Goal: Transaction & Acquisition: Purchase product/service

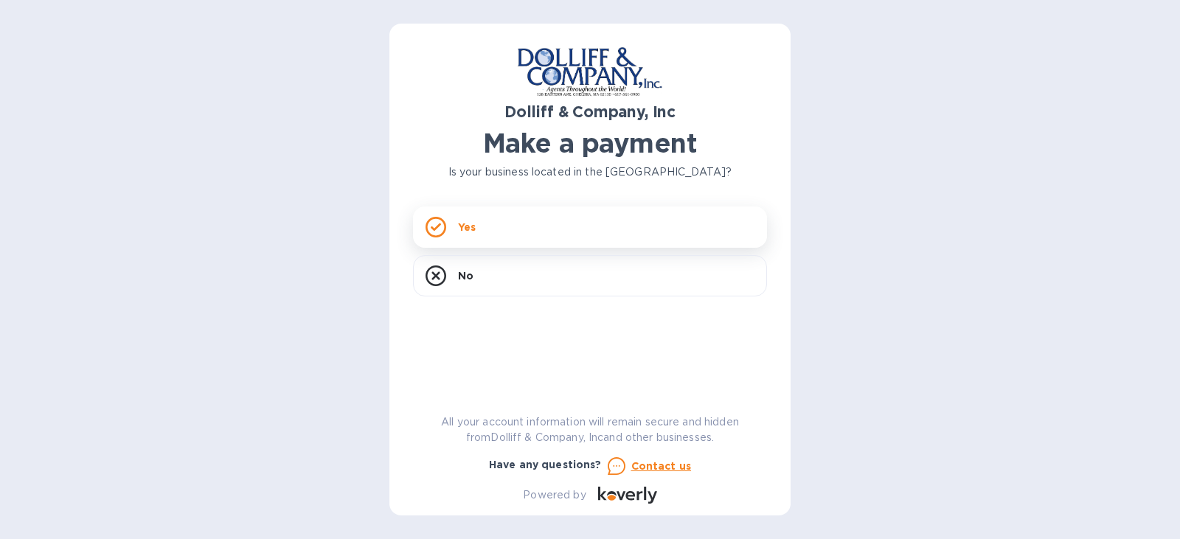
click at [462, 223] on p "Yes" at bounding box center [467, 227] width 18 height 15
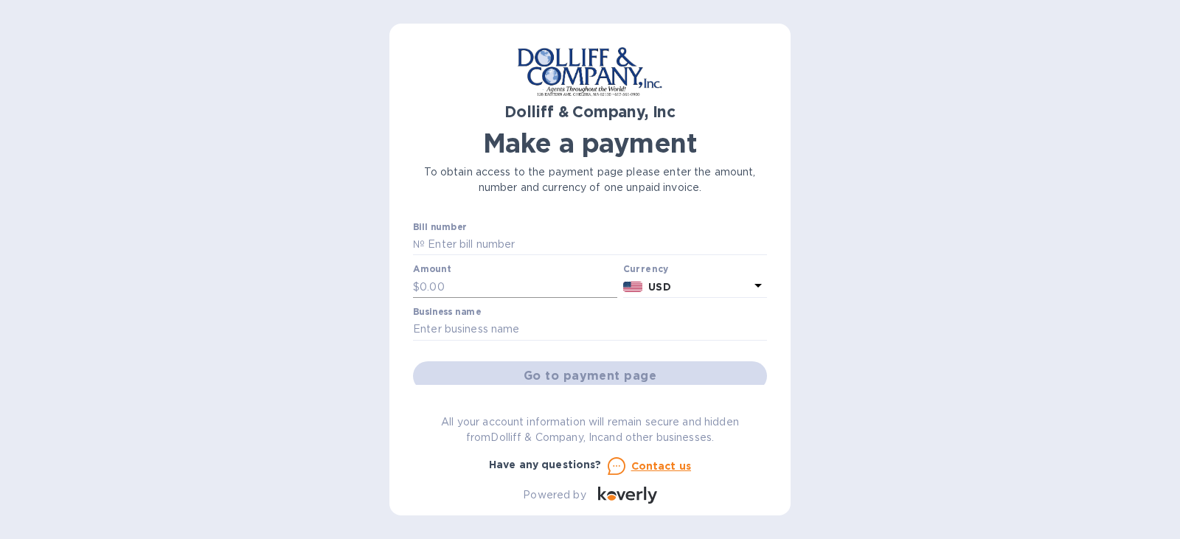
click at [513, 285] on input "text" at bounding box center [519, 287] width 198 height 22
click at [513, 248] on input "text" at bounding box center [596, 245] width 342 height 22
click at [523, 244] on input "text" at bounding box center [596, 245] width 342 height 22
type input "876413"
click at [496, 281] on input "text" at bounding box center [519, 287] width 198 height 22
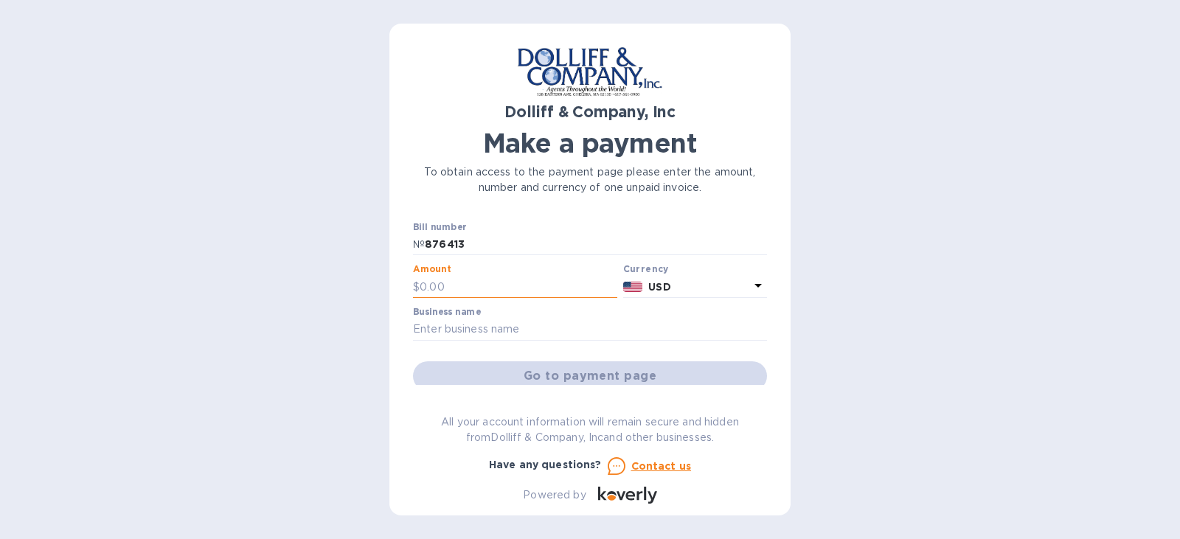
click at [496, 283] on input "text" at bounding box center [519, 287] width 198 height 22
click at [555, 287] on input "text" at bounding box center [519, 287] width 198 height 22
type input "22,437.39"
click at [541, 325] on input "text" at bounding box center [590, 330] width 354 height 22
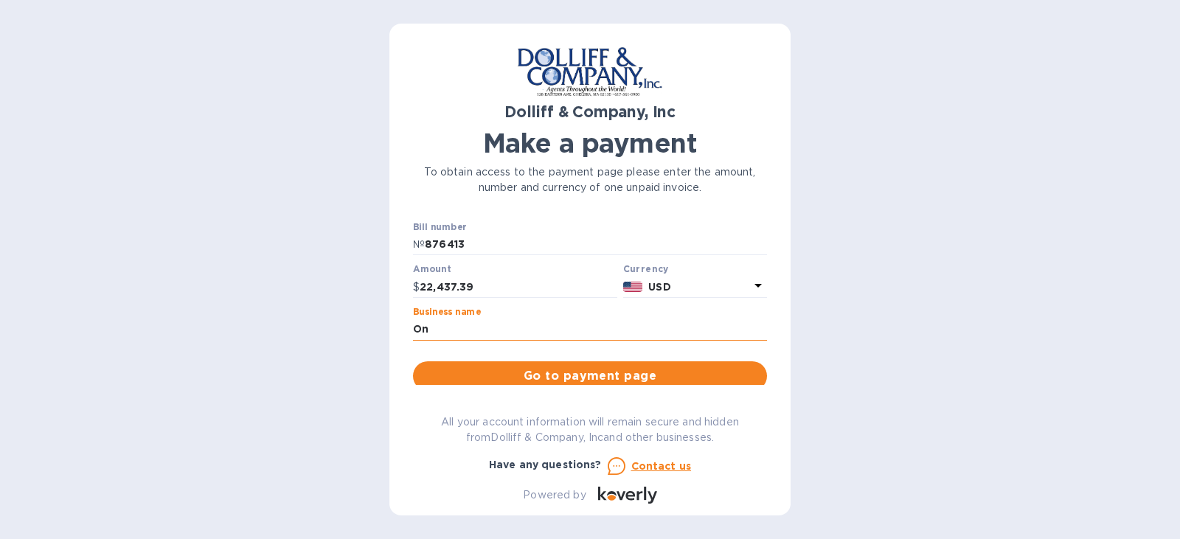
type input "O"
type input "ProMounds"
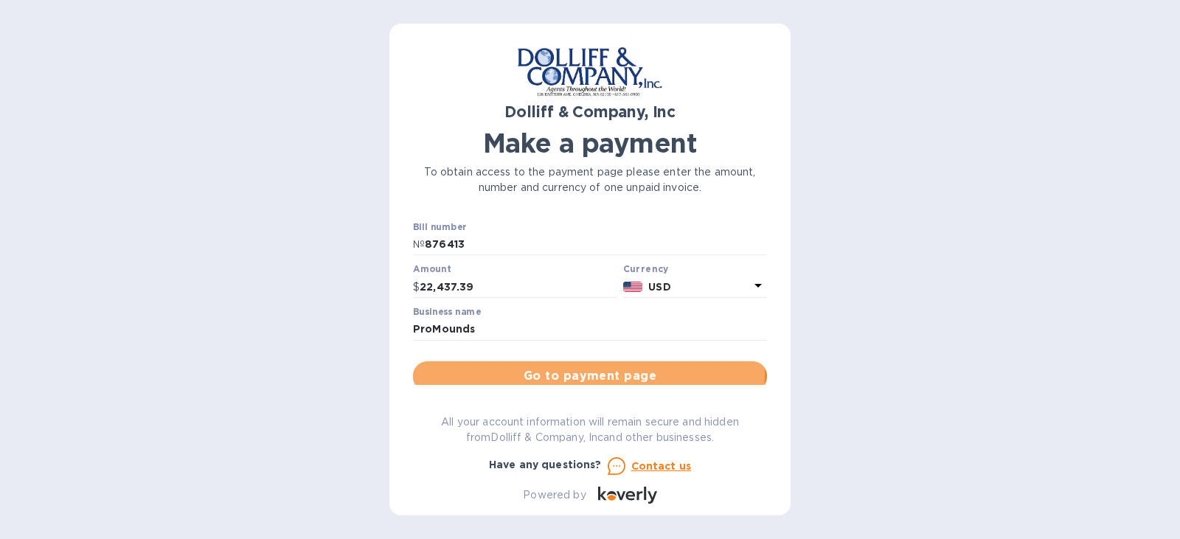
click at [588, 371] on span "Go to payment page" at bounding box center [590, 376] width 330 height 18
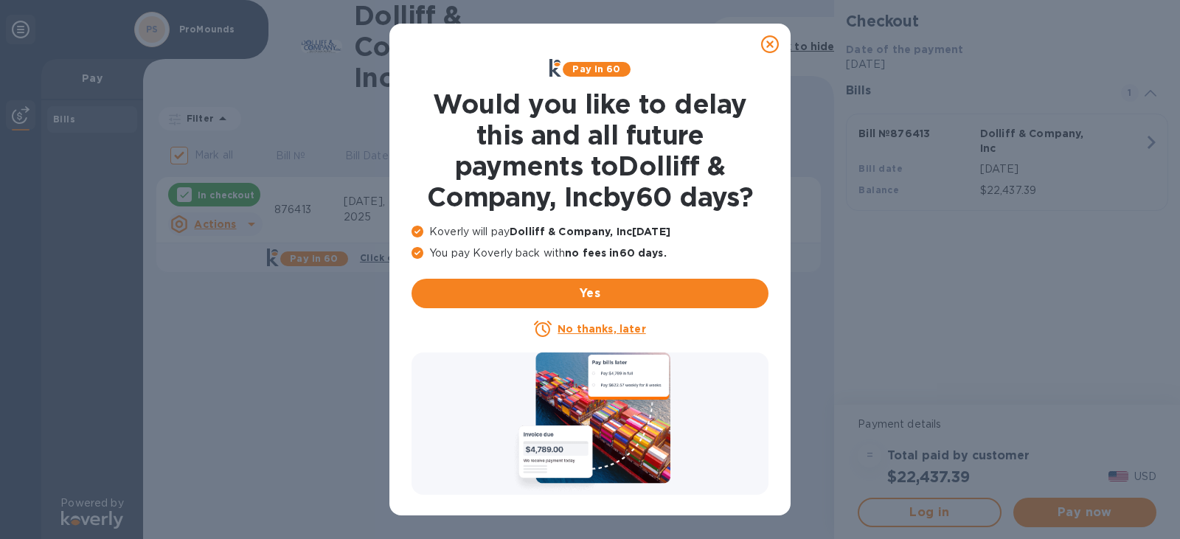
click at [771, 49] on icon at bounding box center [770, 44] width 18 height 18
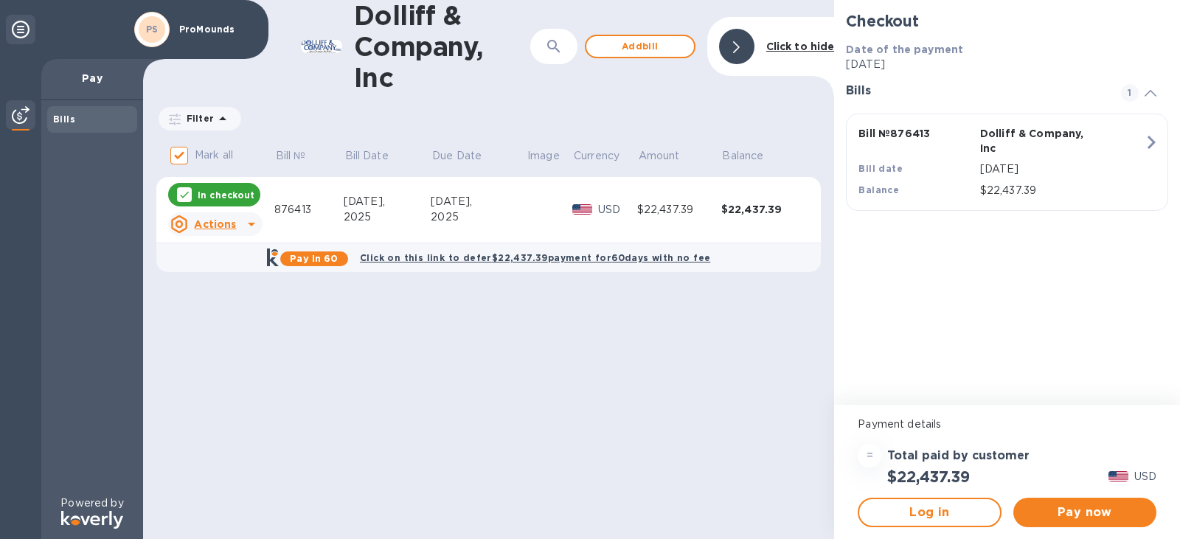
drag, startPoint x: 629, startPoint y: 335, endPoint x: 546, endPoint y: 375, distance: 91.7
click at [555, 378] on div "Dolliff & Company, Inc ​ Add [PERSON_NAME] to hide Filter Amount Mark all Bill …" at bounding box center [488, 269] width 691 height 539
click at [541, 370] on div "Dolliff & Company, Inc ​ Add [PERSON_NAME] to hide Filter Amount Mark all Bill …" at bounding box center [488, 269] width 691 height 539
click at [550, 372] on div "Dolliff & Company, Inc ​ Add [PERSON_NAME] to hide Filter Amount Mark all Bill …" at bounding box center [488, 269] width 691 height 539
click at [1058, 509] on span "Pay now" at bounding box center [1084, 513] width 119 height 18
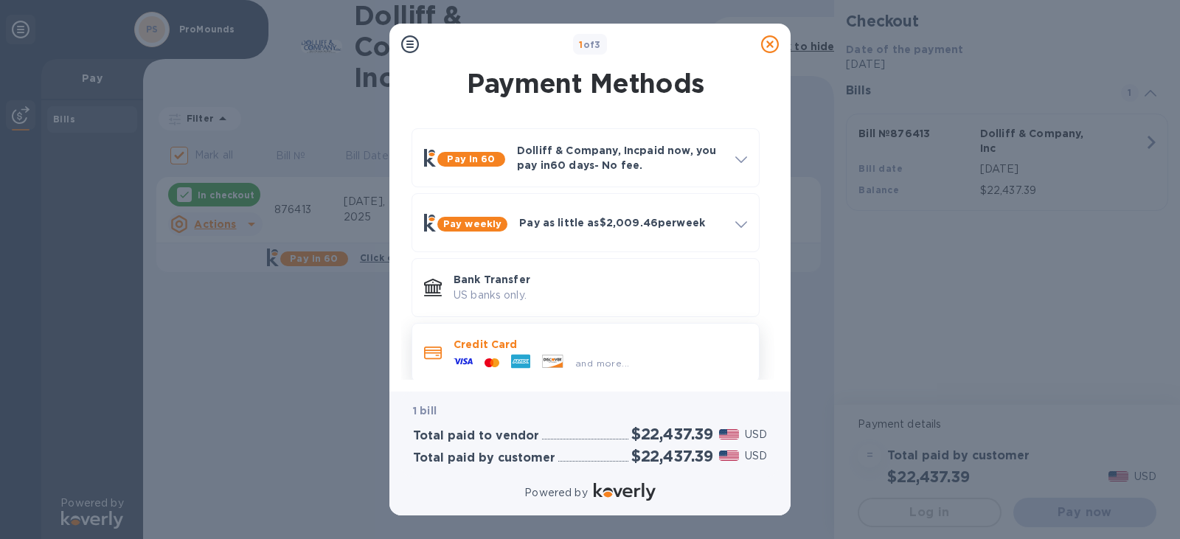
click at [608, 337] on p "Credit Card" at bounding box center [601, 344] width 294 height 15
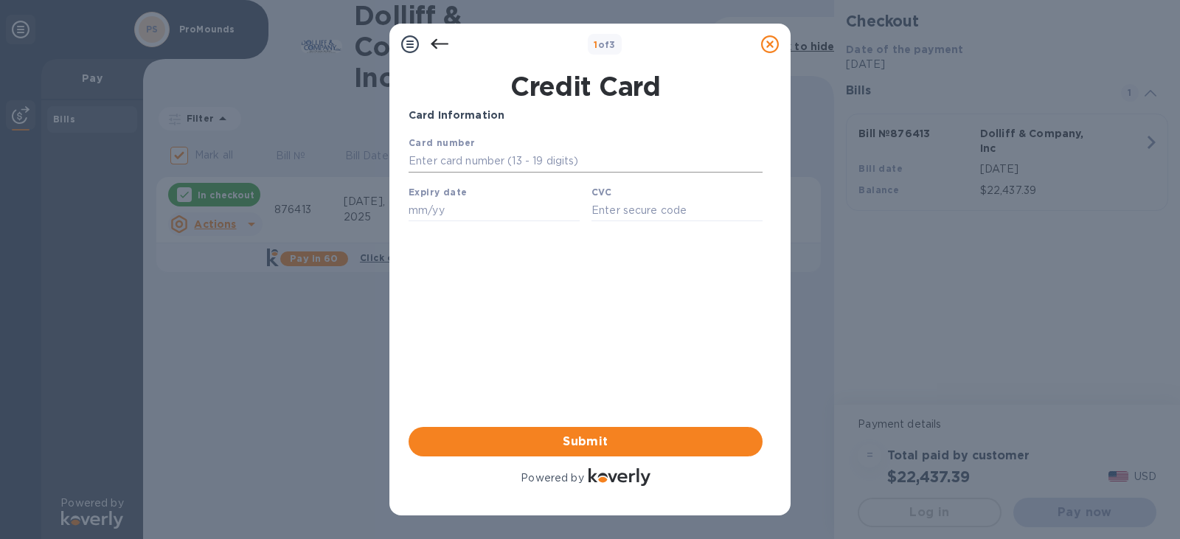
click at [493, 166] on input "text" at bounding box center [586, 161] width 354 height 22
click at [580, 159] on input "text" at bounding box center [586, 161] width 354 height 22
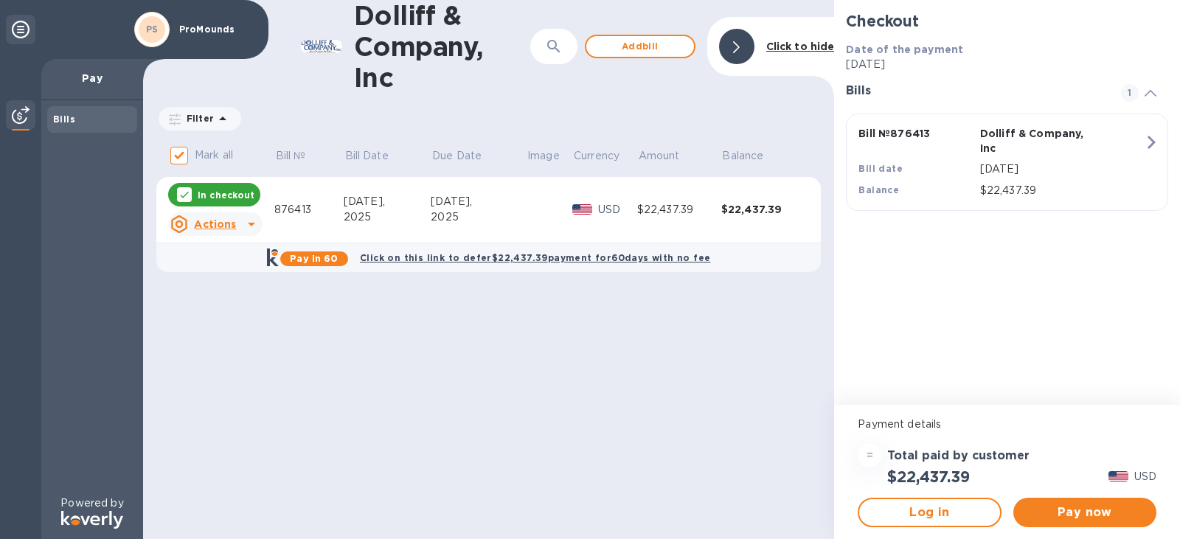
click at [866, 455] on div "=" at bounding box center [870, 456] width 24 height 24
click at [872, 455] on div "=" at bounding box center [870, 456] width 24 height 24
click at [950, 343] on div "Checkout Date of the payment [DATE] Bills 1 Bill № 876413 Dolliff & Company, In…" at bounding box center [1007, 202] width 346 height 405
click at [1155, 98] on span at bounding box center [1151, 93] width 12 height 14
click at [1154, 98] on span at bounding box center [1151, 93] width 12 height 14
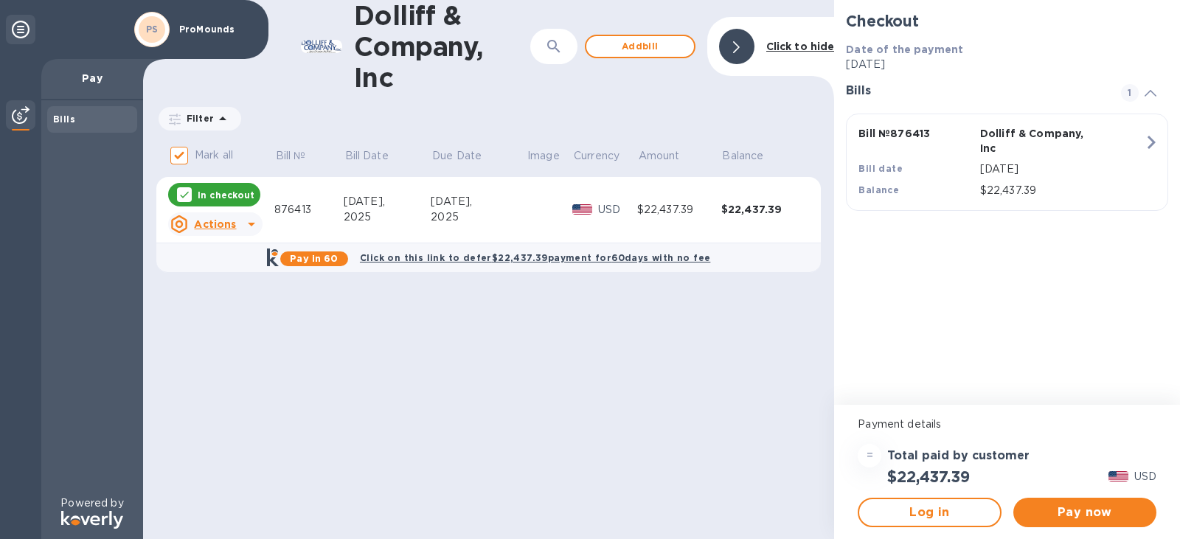
click at [508, 291] on div "Mark all Bill № Bill Date Due Date Image Currency Amount Balance In checkout Ac…" at bounding box center [488, 215] width 691 height 153
click at [497, 285] on table "Mark all Bill № Bill Date Due Date Image Currency Amount Balance In checkout Ac…" at bounding box center [488, 212] width 664 height 147
click at [1094, 516] on span "Pay now" at bounding box center [1084, 513] width 119 height 18
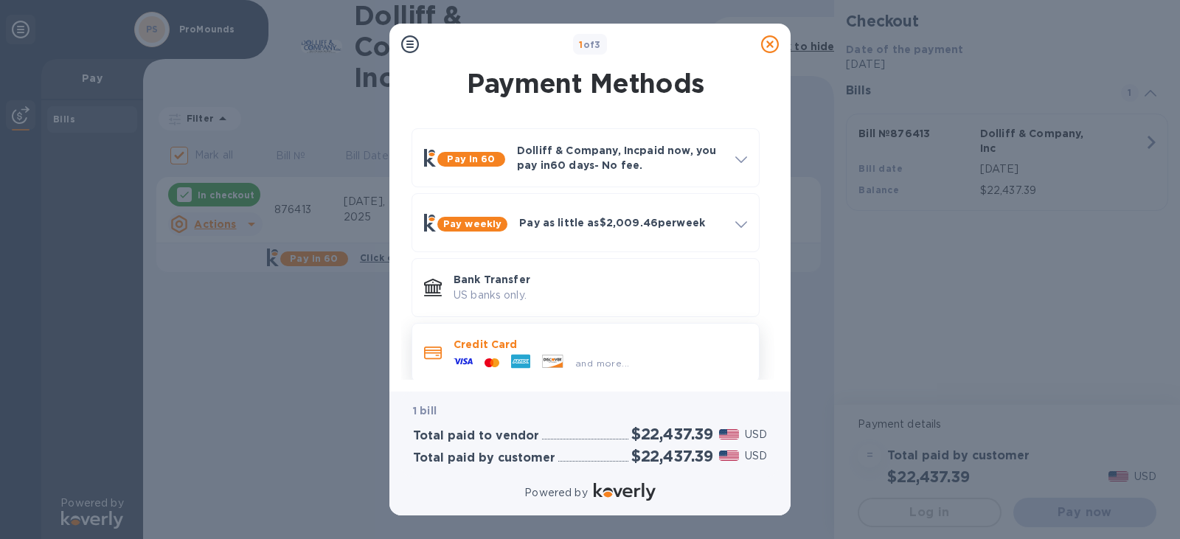
click at [570, 354] on div "and more..." at bounding box center [541, 363] width 187 height 22
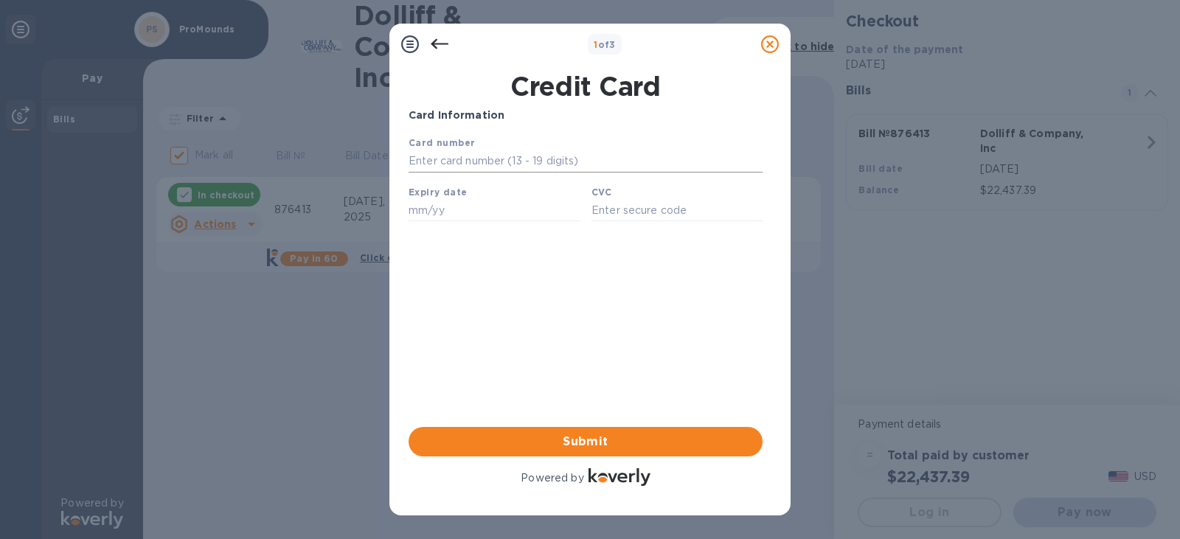
click at [517, 167] on input "text" at bounding box center [586, 161] width 354 height 22
click at [551, 164] on input "text" at bounding box center [586, 161] width 354 height 22
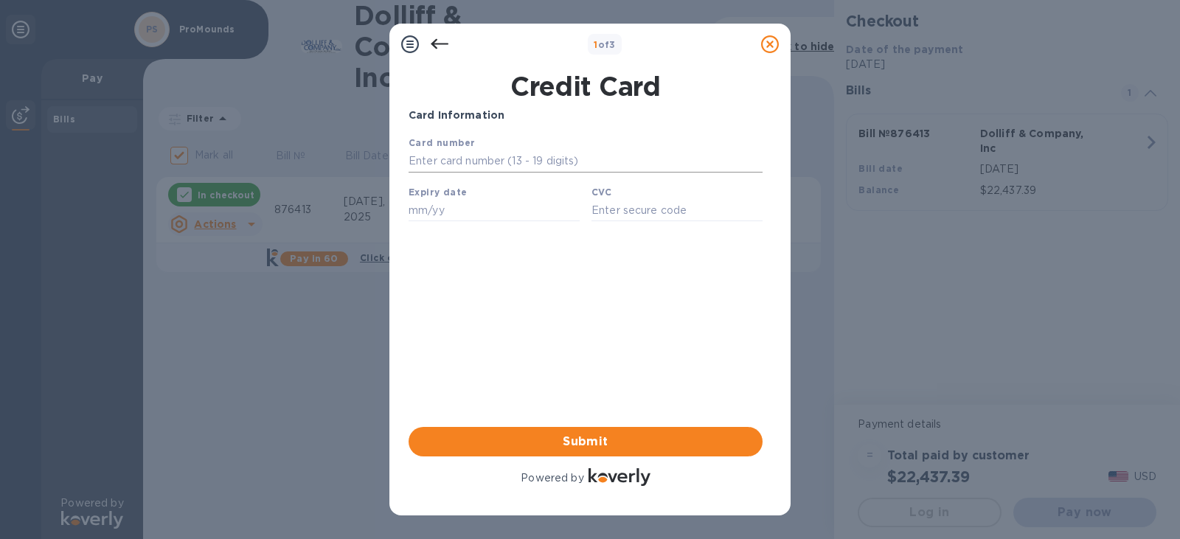
click at [551, 163] on input "text" at bounding box center [586, 161] width 354 height 22
click at [549, 162] on input "text" at bounding box center [586, 161] width 354 height 22
click at [547, 160] on input "text" at bounding box center [586, 161] width 354 height 22
click at [546, 158] on input "text" at bounding box center [586, 161] width 354 height 22
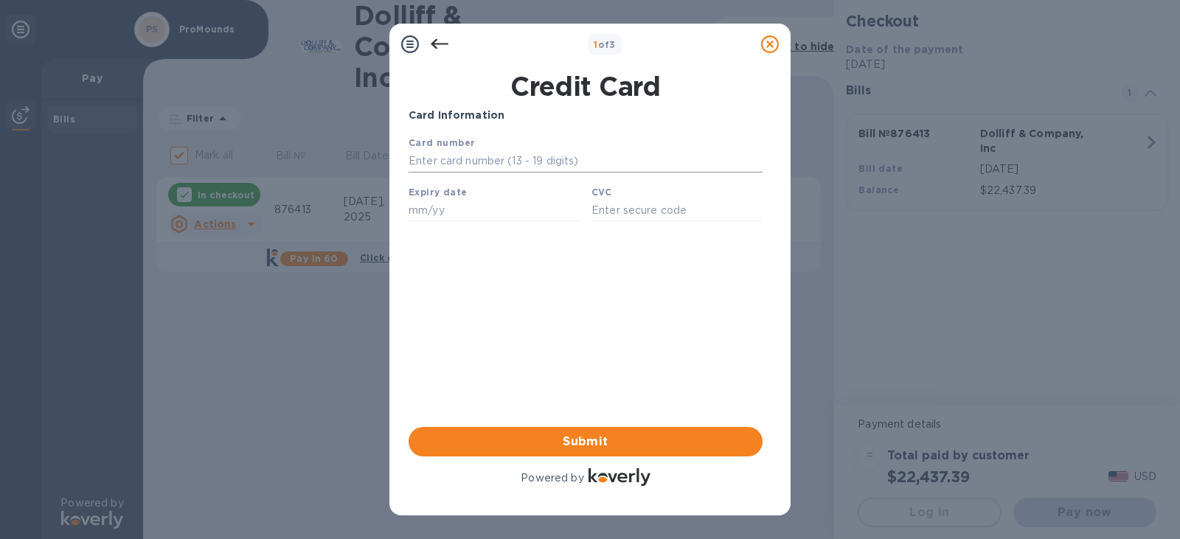
click at [446, 165] on input "text" at bounding box center [586, 161] width 354 height 22
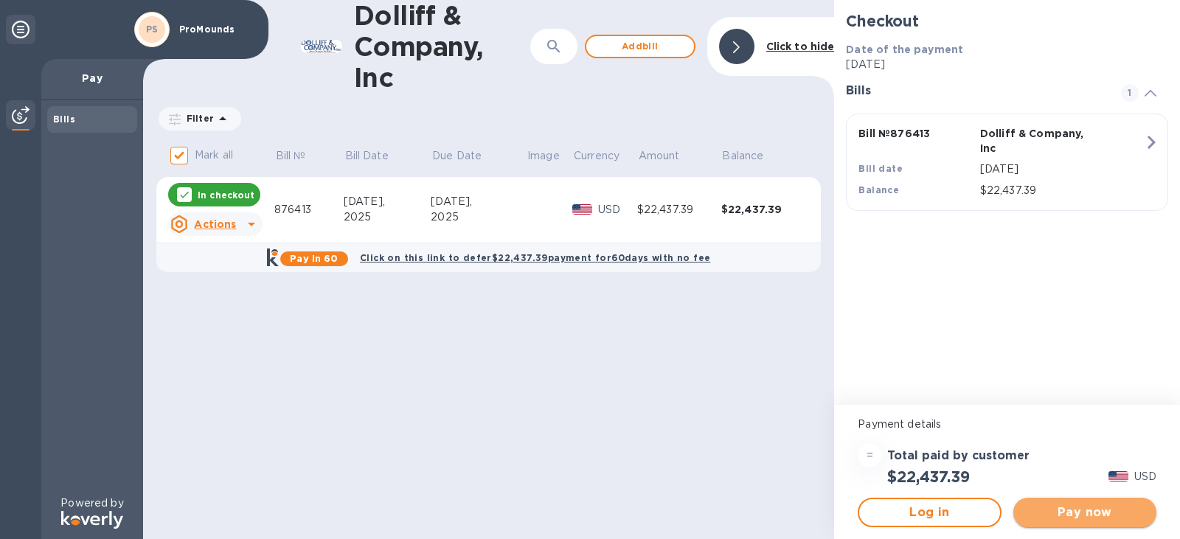
click at [1103, 511] on span "Pay now" at bounding box center [1084, 513] width 119 height 18
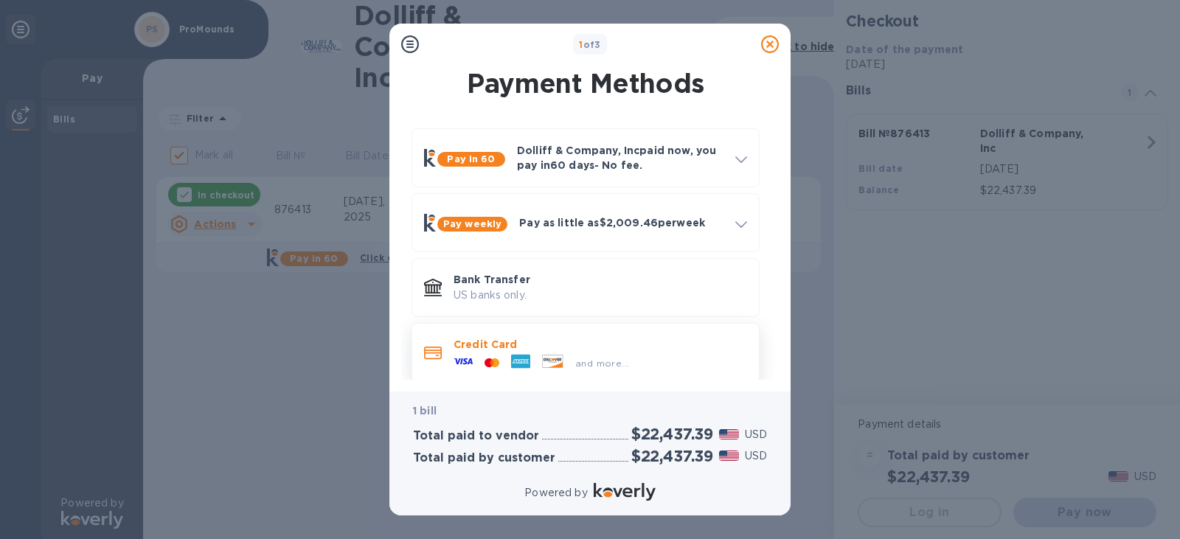
click at [597, 346] on p "Credit Card" at bounding box center [601, 344] width 294 height 15
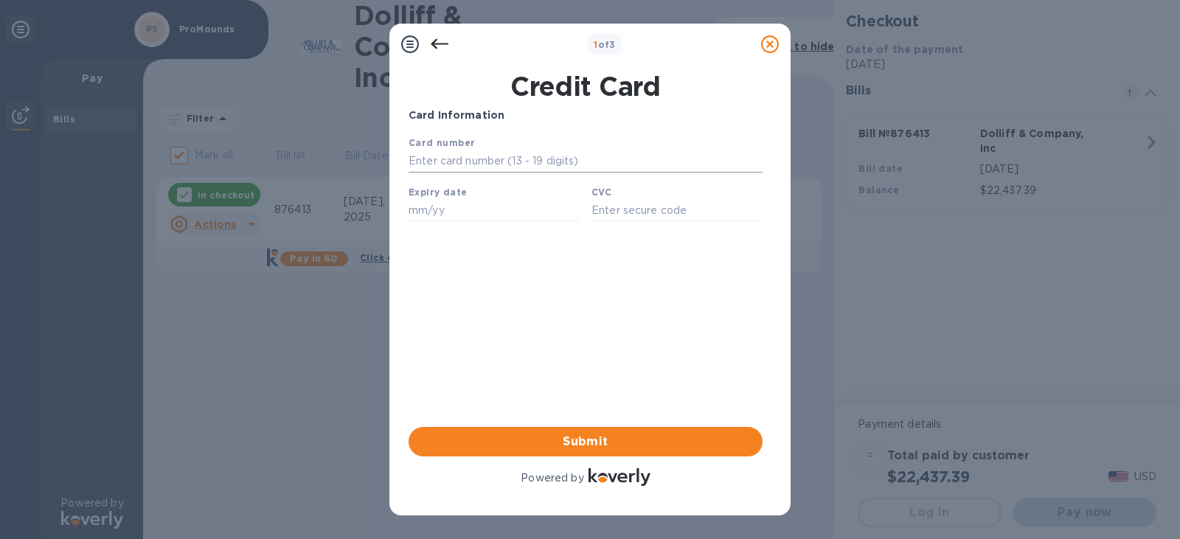
click at [496, 163] on input "text" at bounding box center [586, 161] width 354 height 22
drag, startPoint x: 431, startPoint y: 162, endPoint x: 454, endPoint y: 163, distance: 22.9
click at [454, 163] on input "[CREDIT_CARD_NUMBER]" at bounding box center [586, 161] width 354 height 22
drag, startPoint x: 483, startPoint y: 164, endPoint x: 535, endPoint y: 164, distance: 52.4
click at [535, 164] on input "[CREDIT_CARD_NUMBER]" at bounding box center [586, 161] width 354 height 22
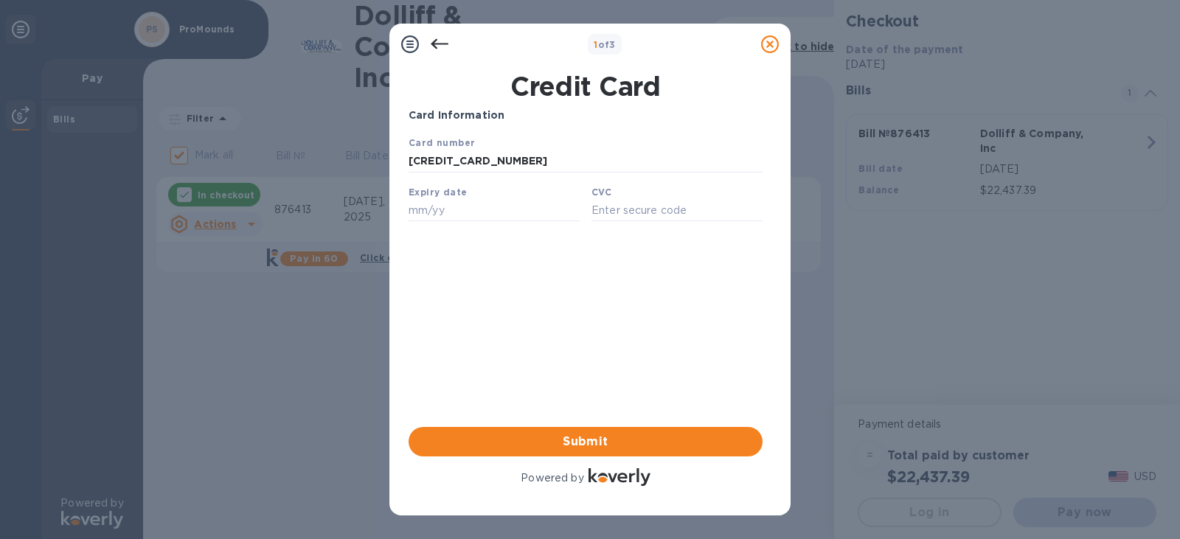
type input "[CREDIT_CARD_NUMBER]"
click at [490, 228] on div "Your browser does not support iframes" at bounding box center [586, 181] width 366 height 105
click at [491, 213] on input "text" at bounding box center [494, 210] width 171 height 22
click at [493, 213] on input "12/20" at bounding box center [494, 210] width 171 height 22
type input "12/27"
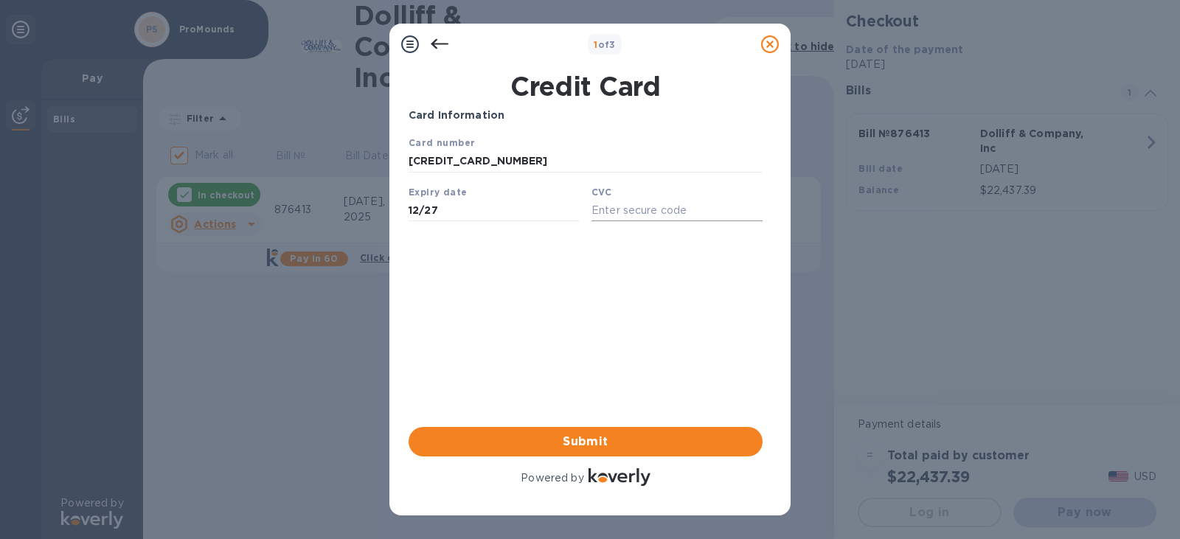
click at [667, 209] on input "text" at bounding box center [676, 210] width 171 height 22
type input "7725"
click at [627, 433] on span "Submit" at bounding box center [585, 442] width 330 height 18
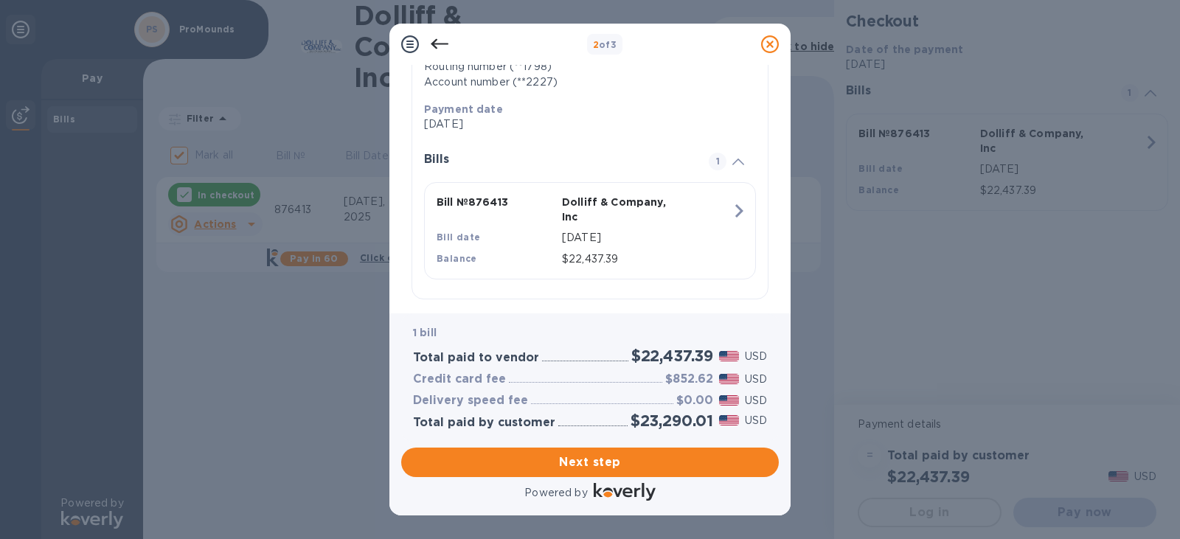
scroll to position [268, 0]
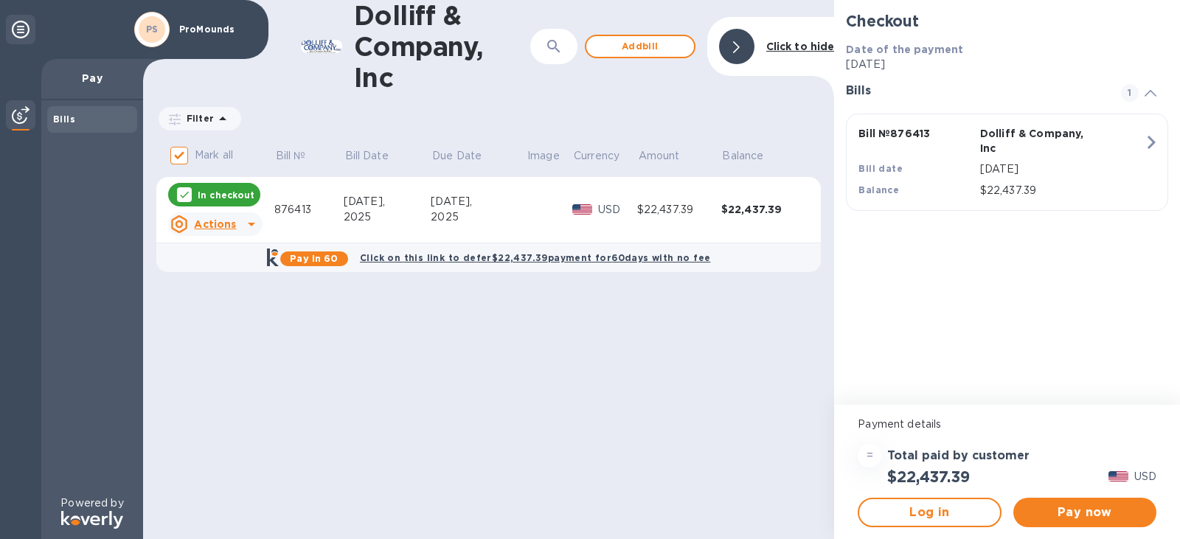
drag, startPoint x: 776, startPoint y: 286, endPoint x: 760, endPoint y: 372, distance: 86.9
click at [763, 371] on div "Dolliff & Company, Inc ​ Add [PERSON_NAME] to hide Filter Amount Mark all Bill …" at bounding box center [488, 269] width 691 height 539
drag, startPoint x: 760, startPoint y: 372, endPoint x: 974, endPoint y: 457, distance: 230.3
click at [763, 374] on div "Dolliff & Company, Inc ​ Add [PERSON_NAME] to hide Filter Amount Mark all Bill …" at bounding box center [488, 269] width 691 height 539
click at [1125, 516] on span "Pay now" at bounding box center [1084, 513] width 119 height 18
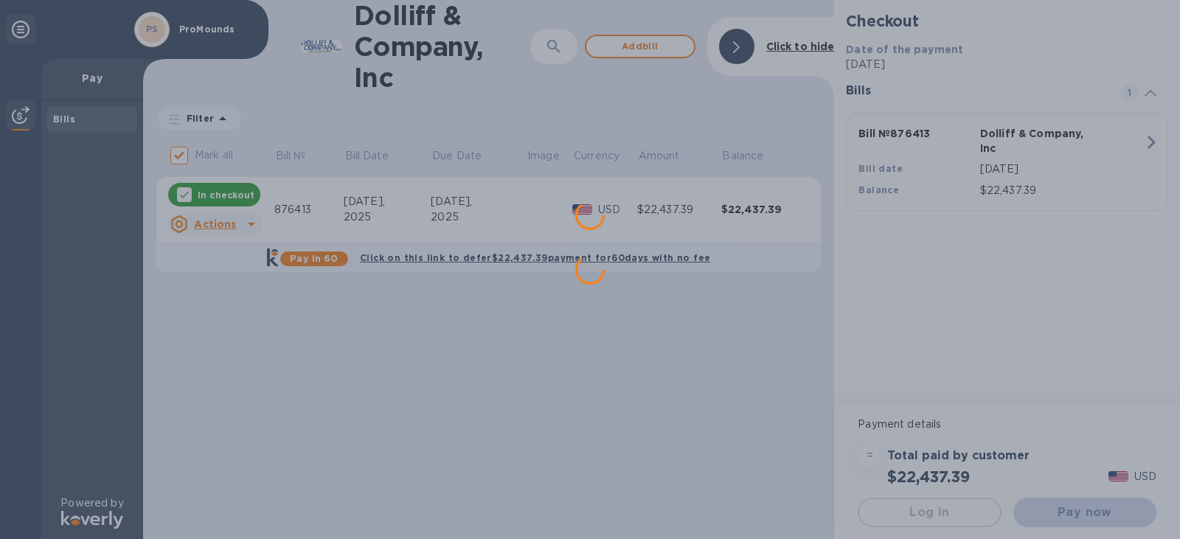
scroll to position [0, 0]
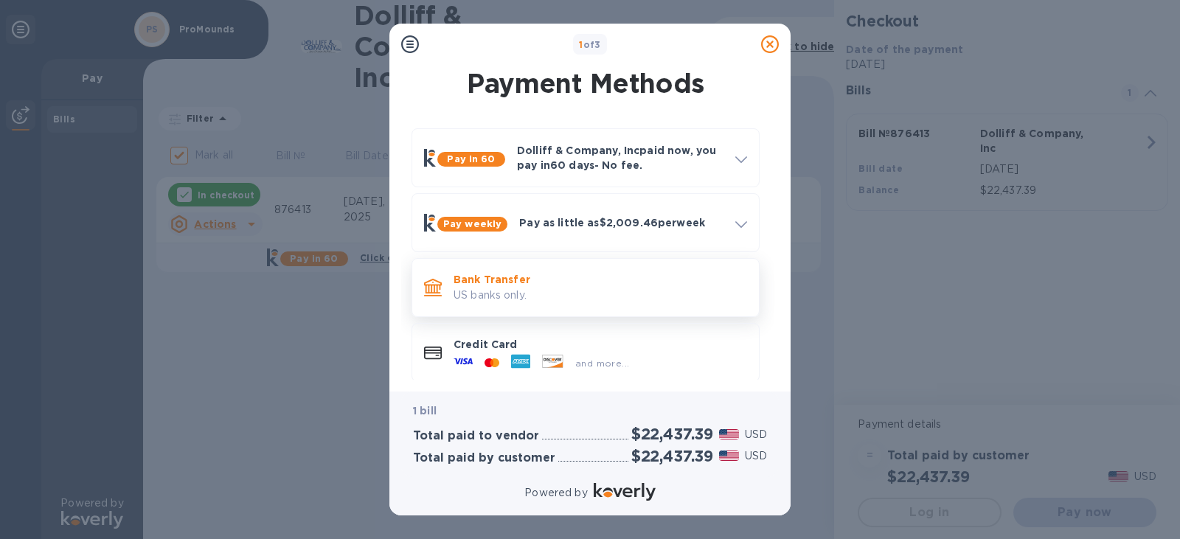
click at [564, 288] on p "US banks only." at bounding box center [601, 295] width 294 height 15
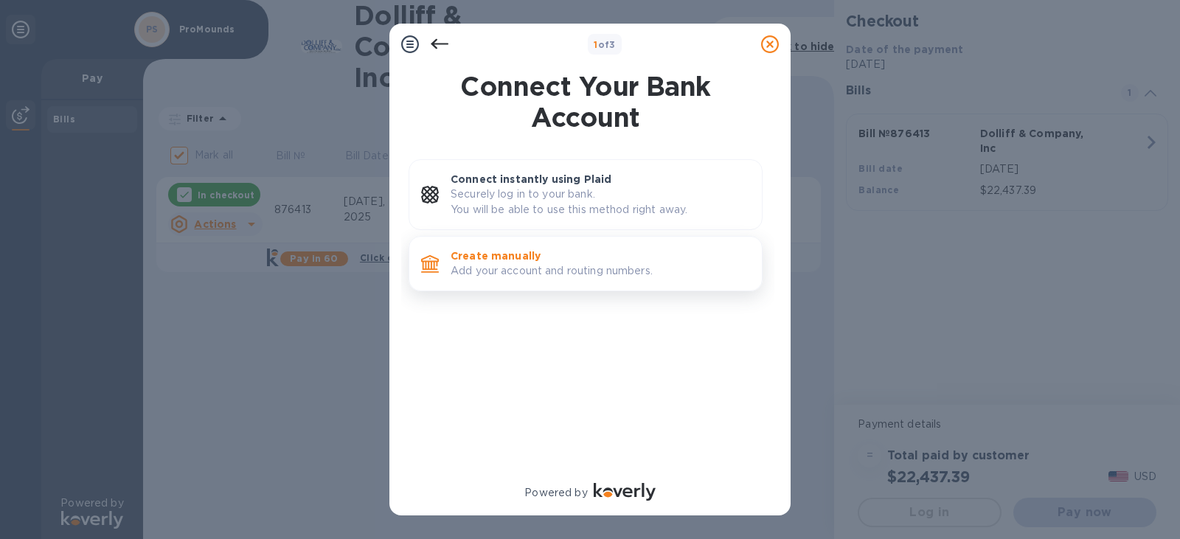
click at [611, 265] on p "Add your account and routing numbers." at bounding box center [600, 270] width 299 height 15
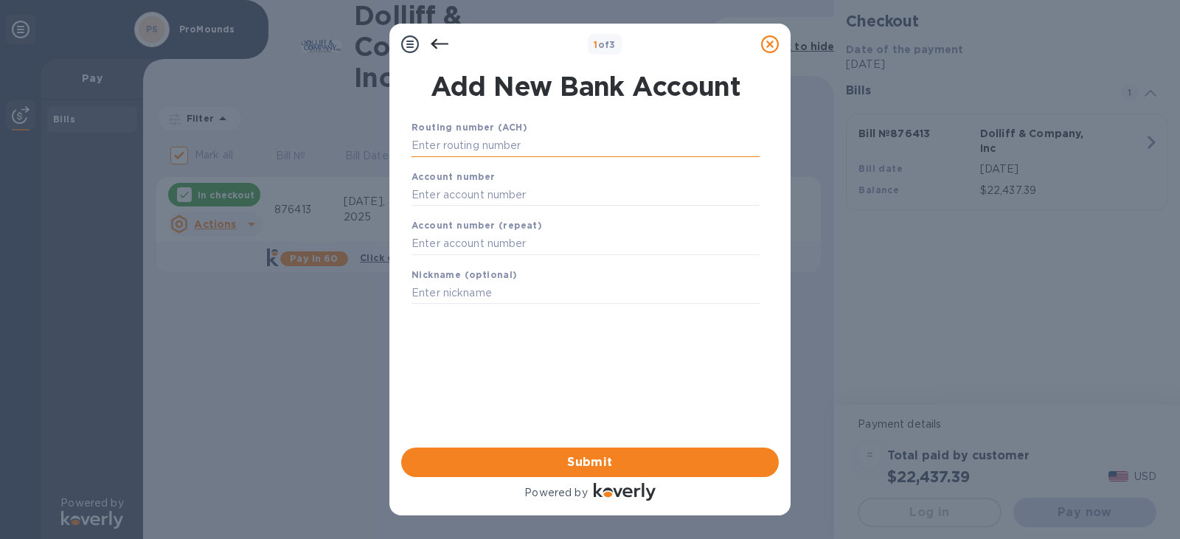
click at [541, 144] on input "text" at bounding box center [586, 146] width 348 height 22
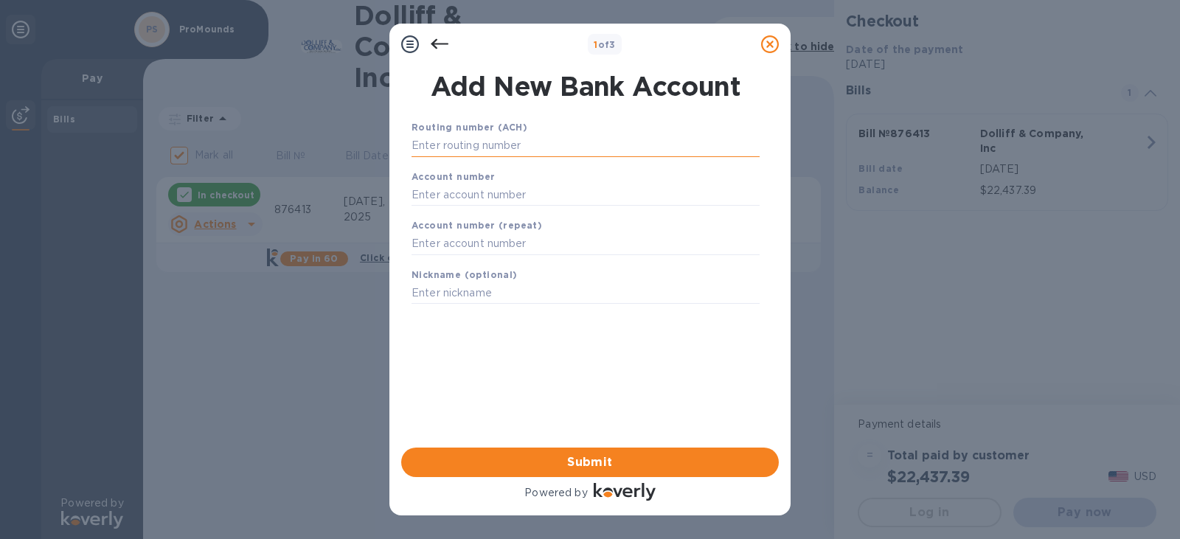
click at [466, 140] on input "text" at bounding box center [586, 146] width 348 height 22
click at [466, 141] on input "text" at bounding box center [586, 146] width 348 height 22
type input "221970443"
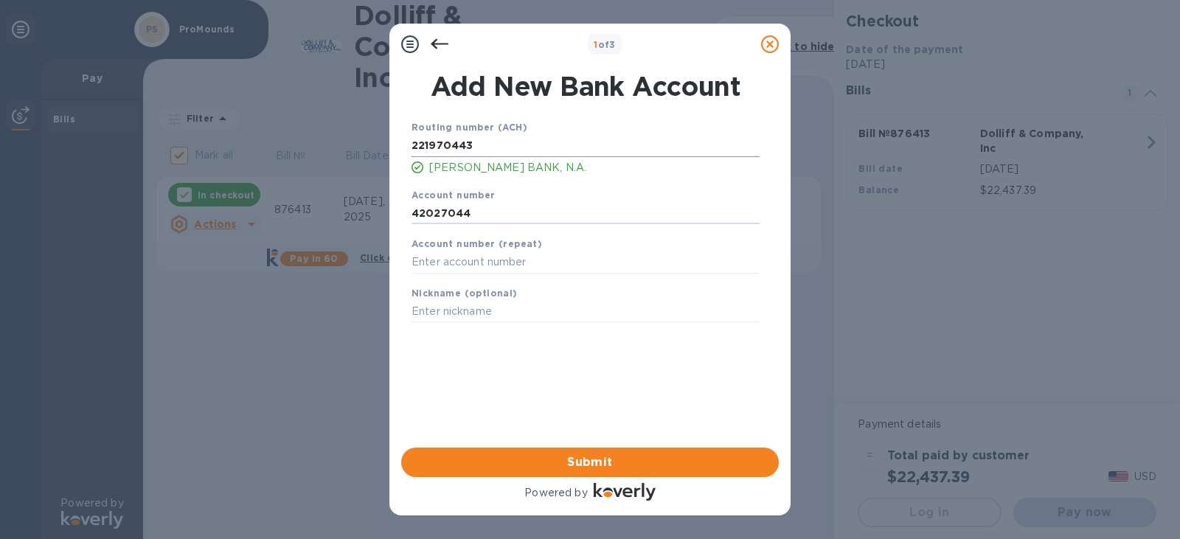
type input "42027044"
type input "[PERSON_NAME]"
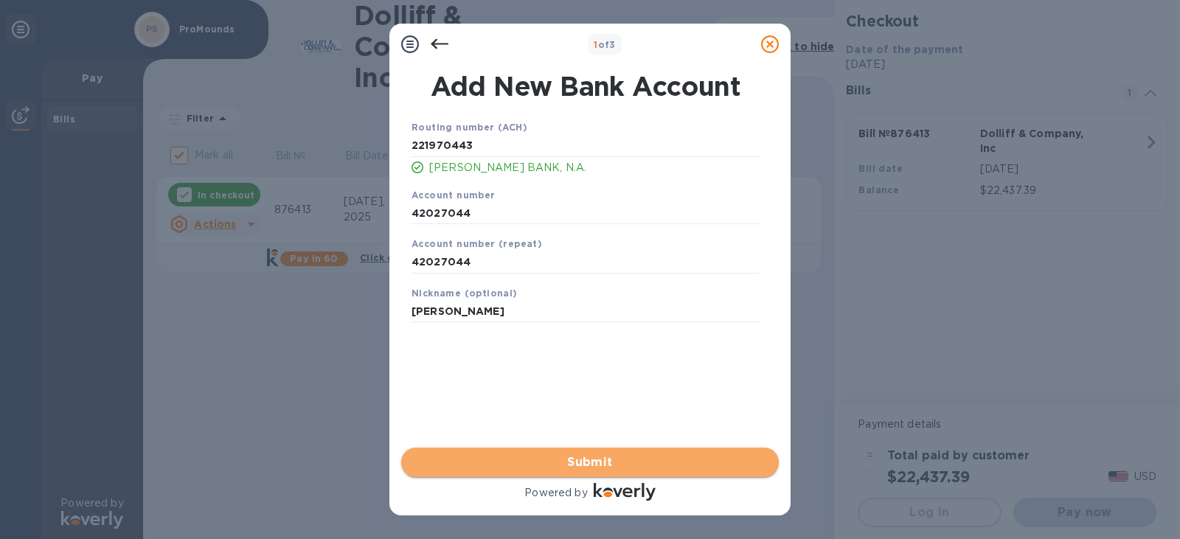
click at [496, 466] on span "Submit" at bounding box center [590, 463] width 354 height 18
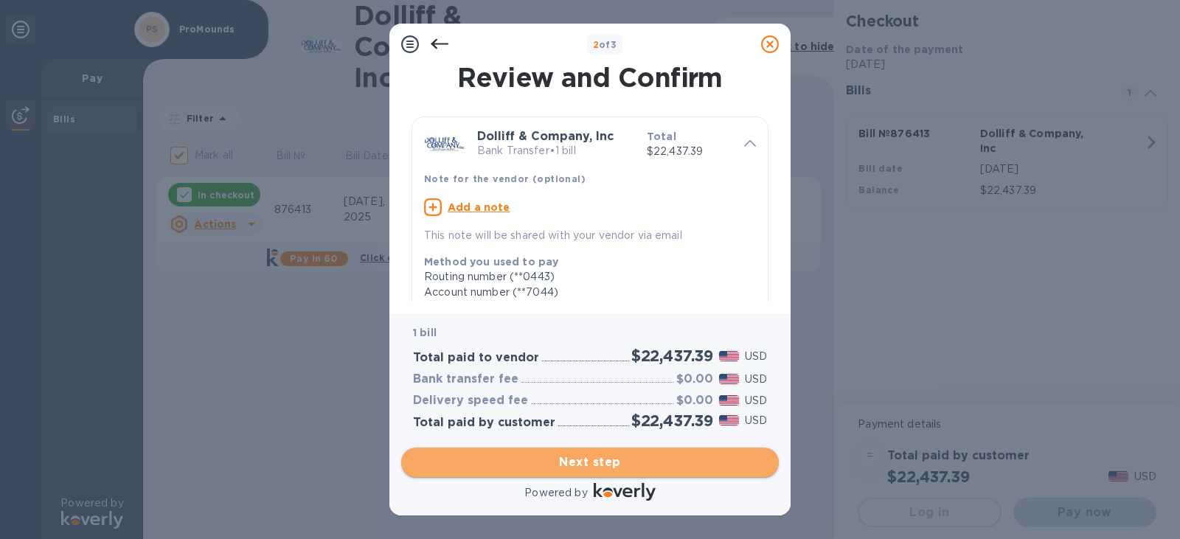
click at [560, 469] on span "Next step" at bounding box center [590, 463] width 354 height 18
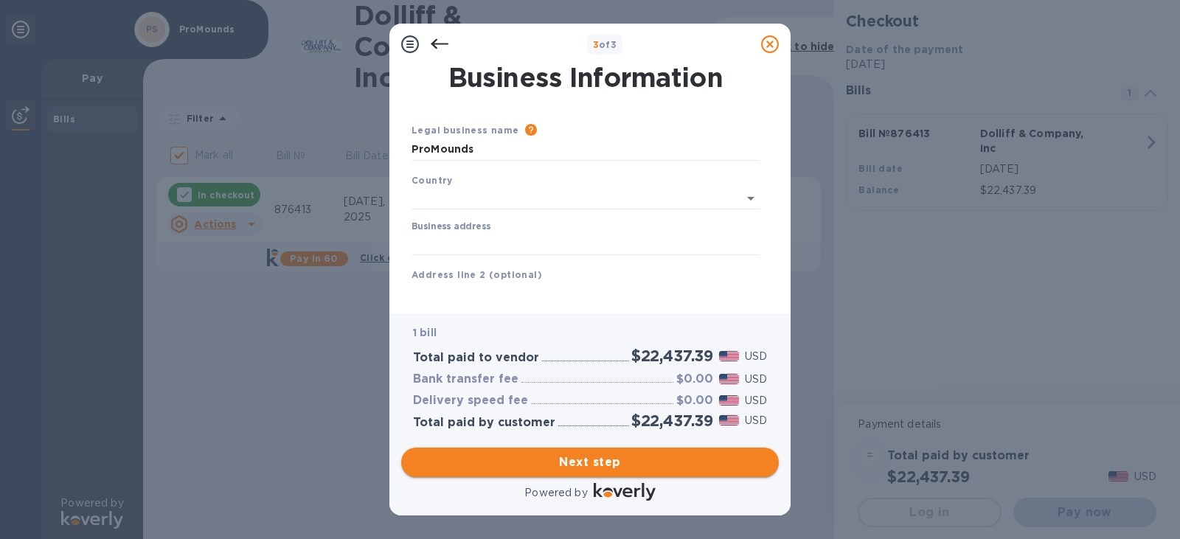
type input "[GEOGRAPHIC_DATA]"
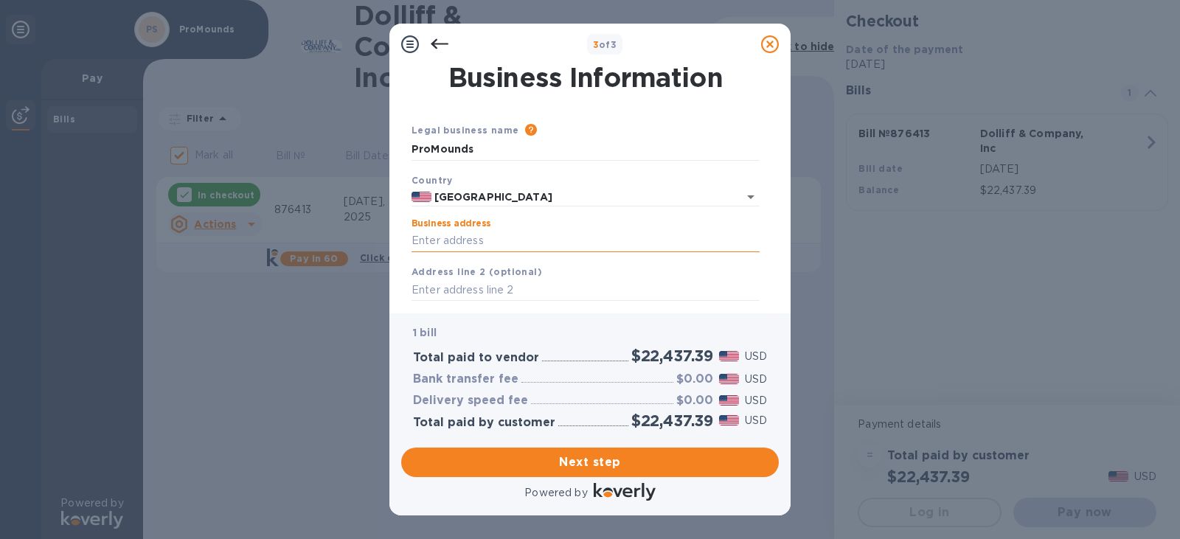
click at [472, 241] on input "Business address" at bounding box center [586, 241] width 348 height 22
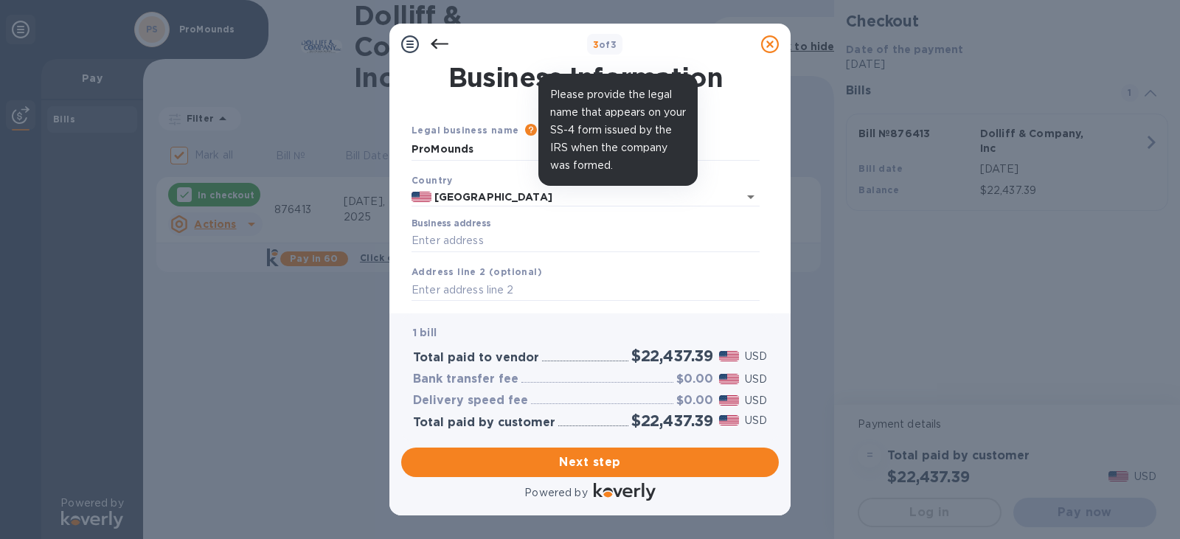
click at [525, 129] on icon at bounding box center [531, 130] width 12 height 12
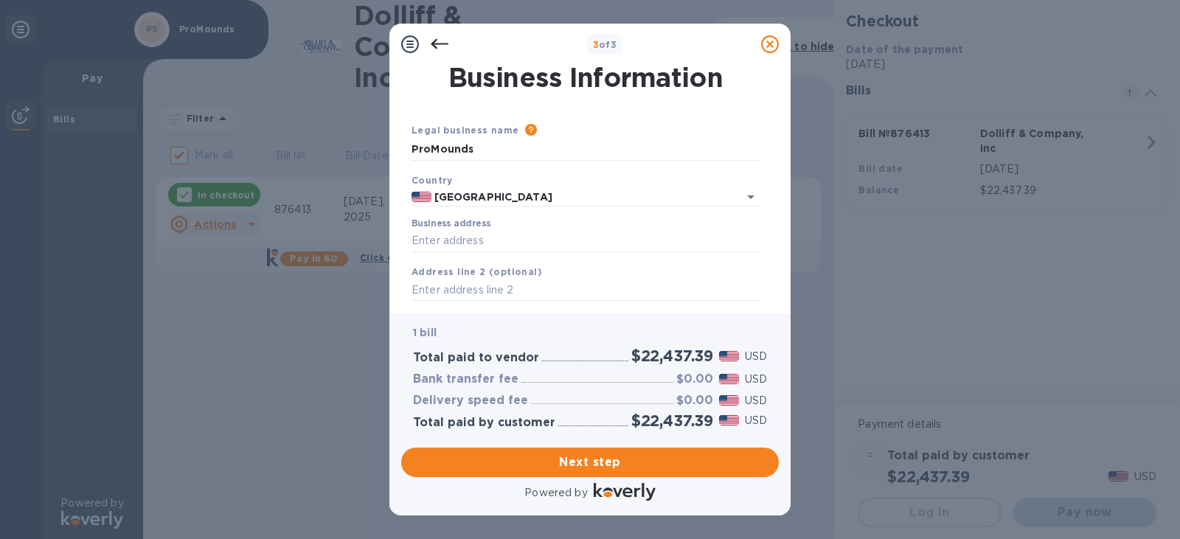
drag, startPoint x: 483, startPoint y: 150, endPoint x: 236, endPoint y: 148, distance: 247.1
click at [301, 156] on div "3 of 3 Business Information Legal business name Please provide the legal name t…" at bounding box center [590, 269] width 1180 height 539
type input "On Deck Sports"
click at [510, 247] on input "Business address" at bounding box center [586, 241] width 348 height 22
type input "[STREET_ADDRESS][PERSON_NAME]"
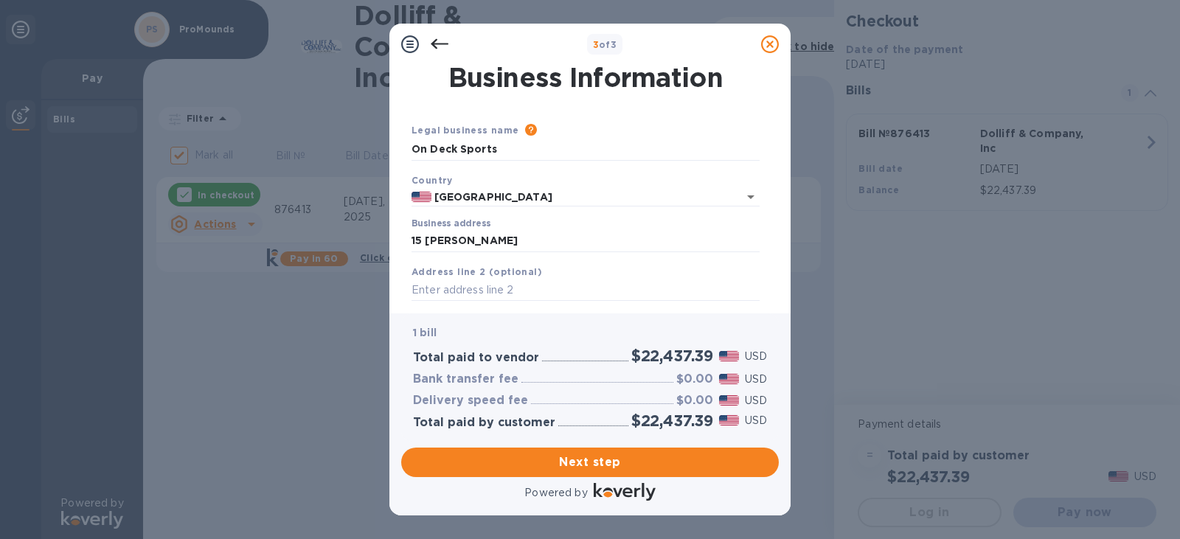
type input "[PERSON_NAME]"
type input "MA"
type input "02368"
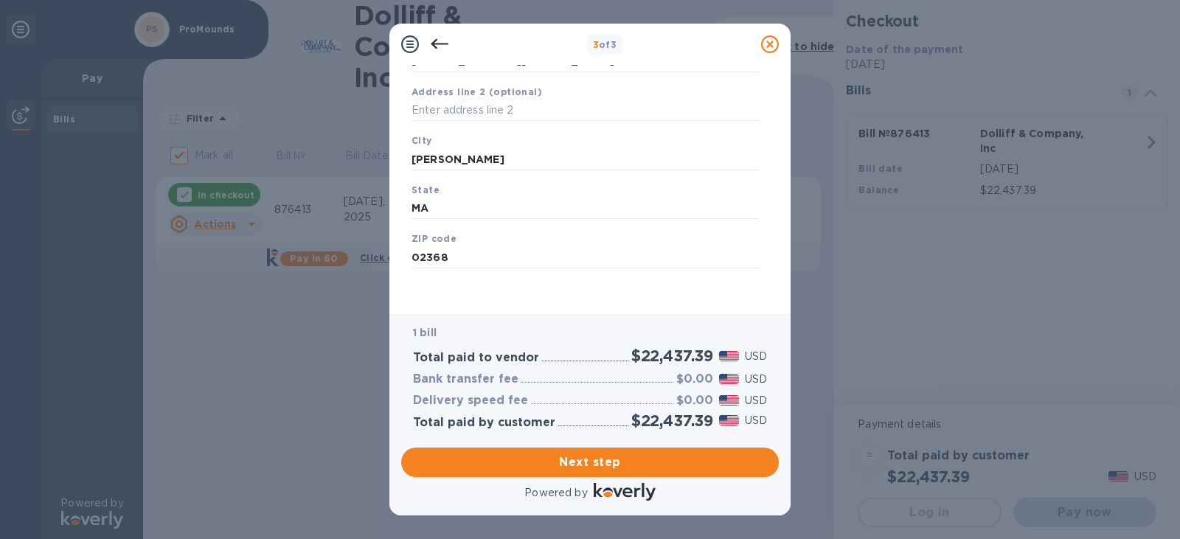
scroll to position [182, 0]
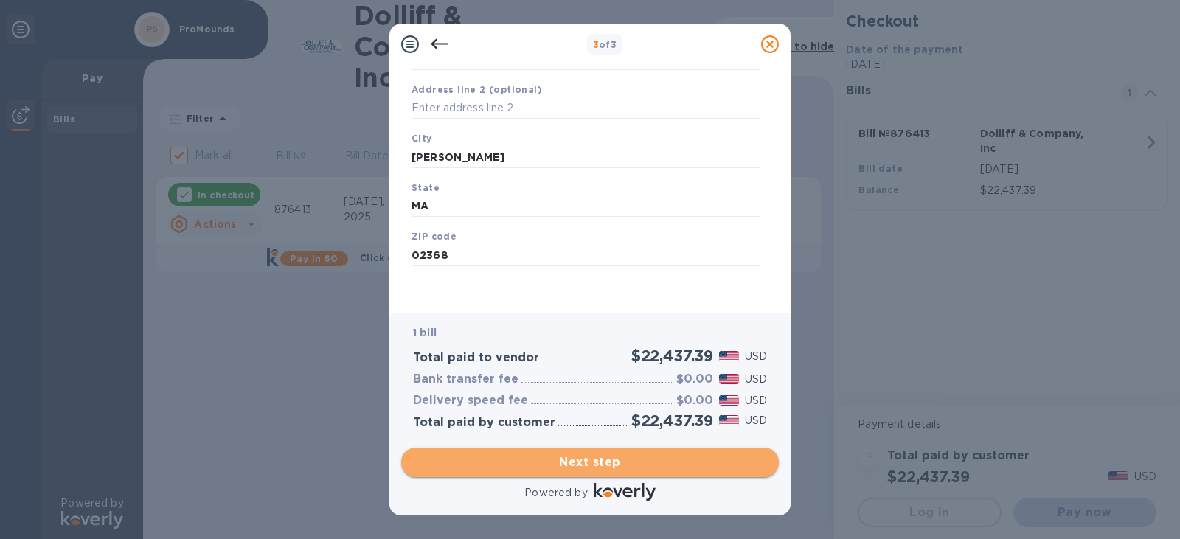
click at [597, 462] on span "Next step" at bounding box center [590, 463] width 354 height 18
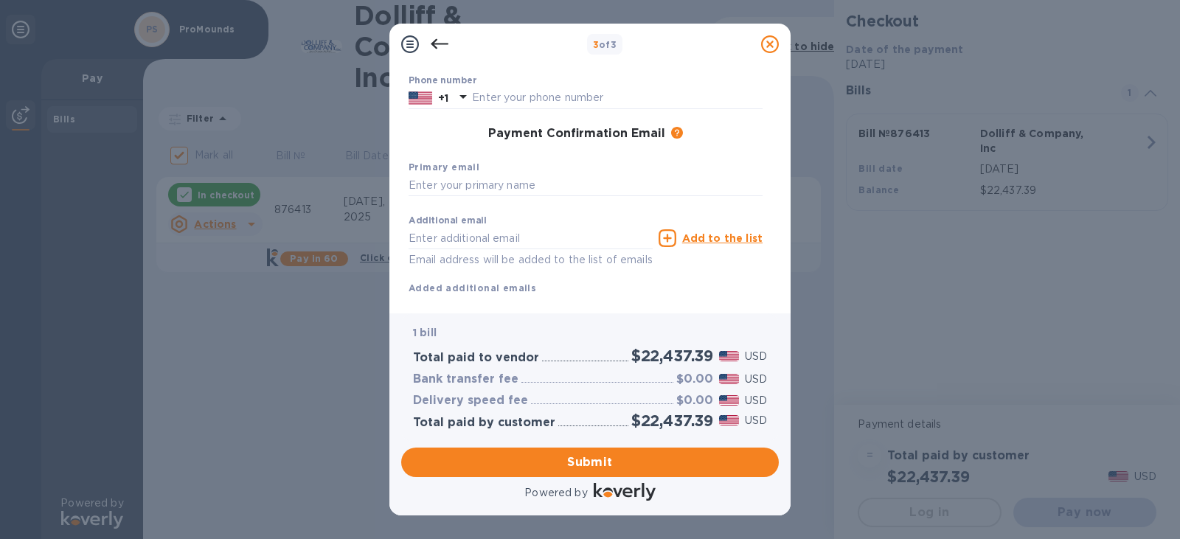
click at [540, 224] on div "Additional email Email address will be added to the list of emails" at bounding box center [531, 241] width 244 height 53
click at [535, 235] on input "text" at bounding box center [531, 238] width 244 height 22
click at [506, 180] on input "text" at bounding box center [586, 186] width 354 height 22
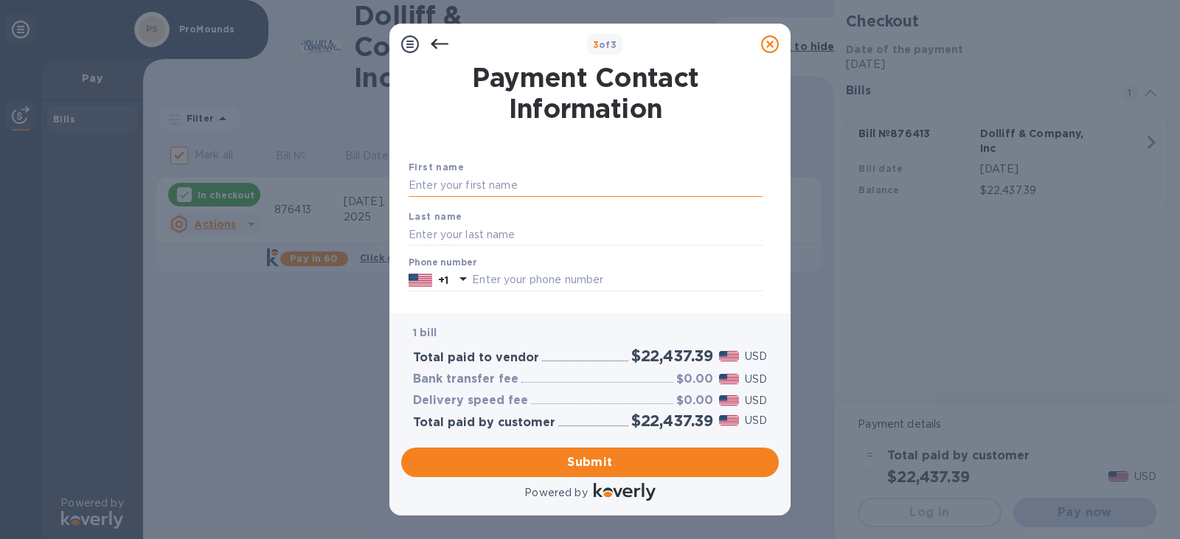
click at [494, 181] on input "text" at bounding box center [586, 186] width 354 height 22
type input "[PERSON_NAME]"
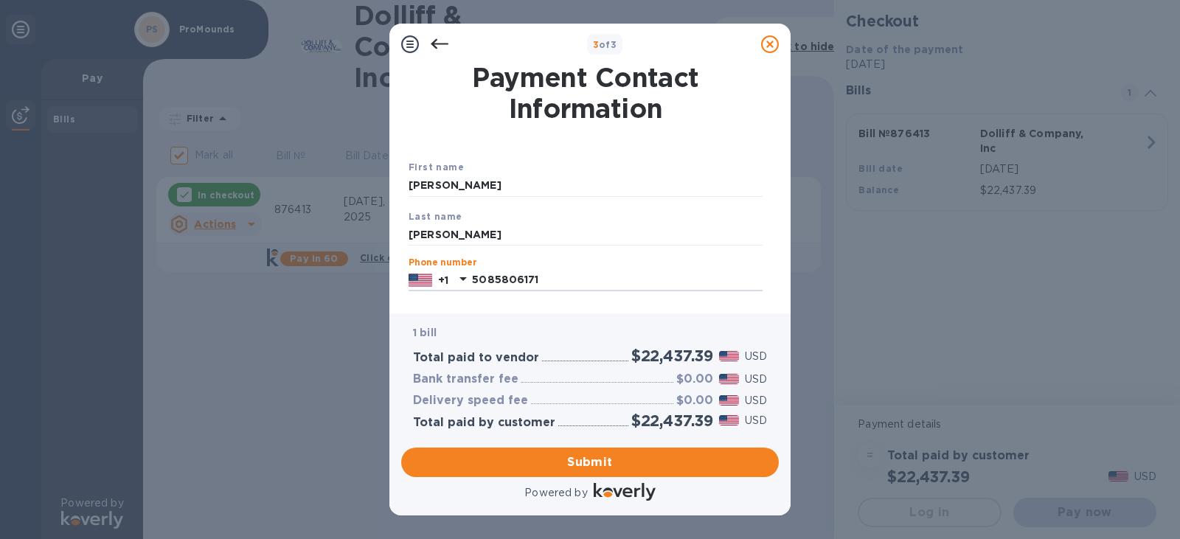
type input "5085806171"
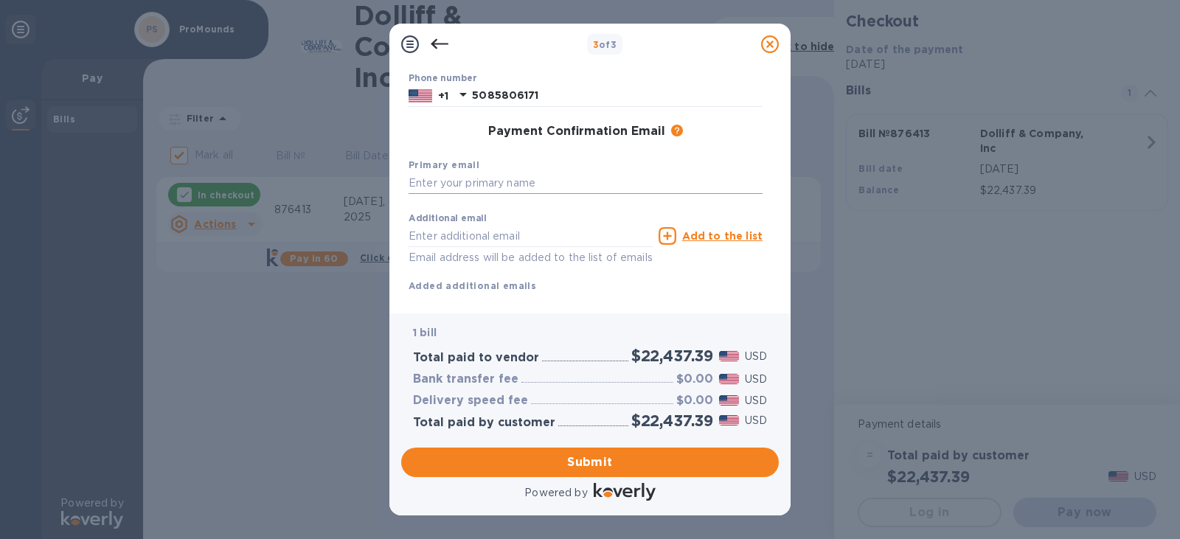
click at [501, 186] on input "text" at bounding box center [586, 184] width 354 height 22
type input "[EMAIL_ADDRESS][DOMAIN_NAME]"
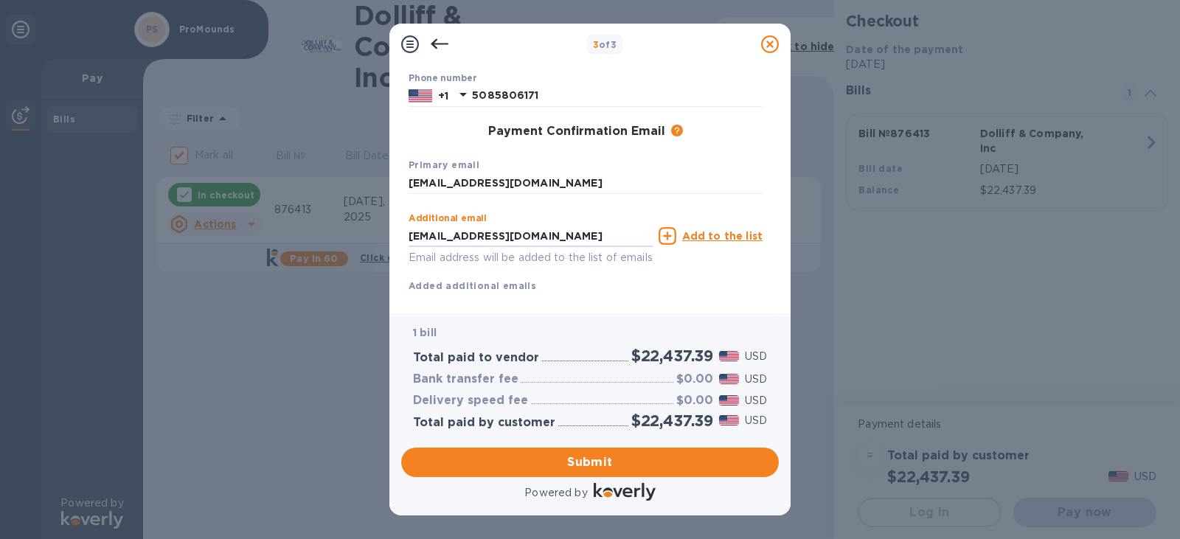
type input "[EMAIL_ADDRESS][DOMAIN_NAME]"
click at [596, 468] on span "Submit" at bounding box center [590, 463] width 354 height 18
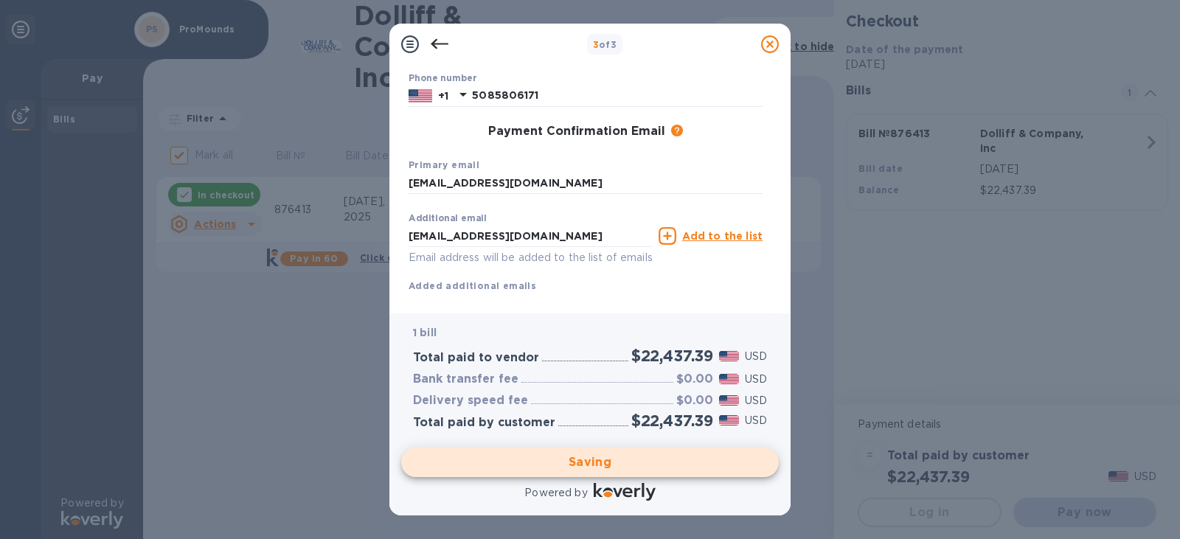
checkbox input "false"
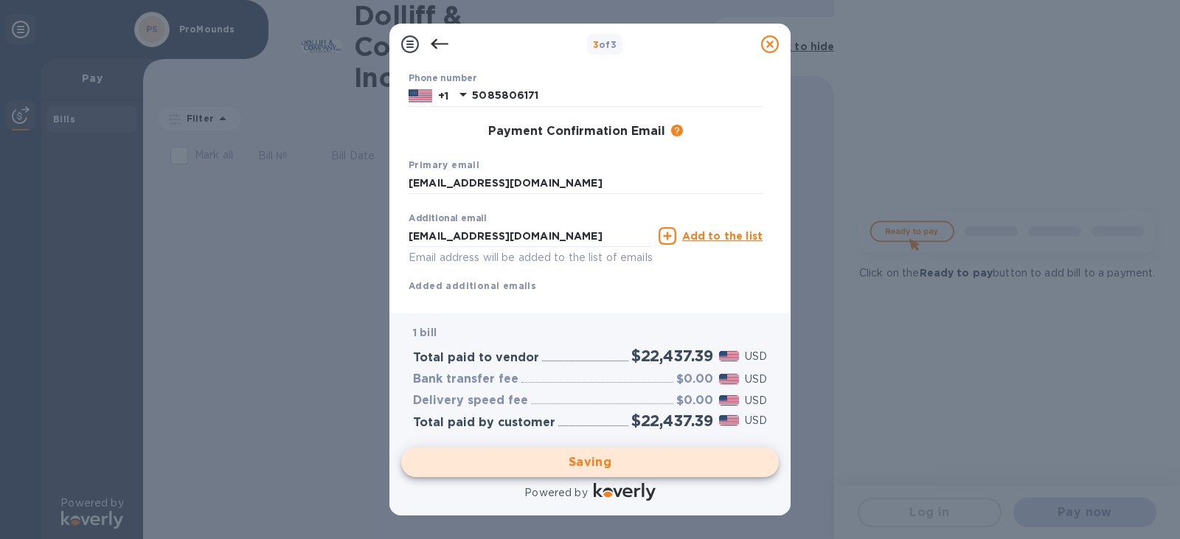
scroll to position [0, 0]
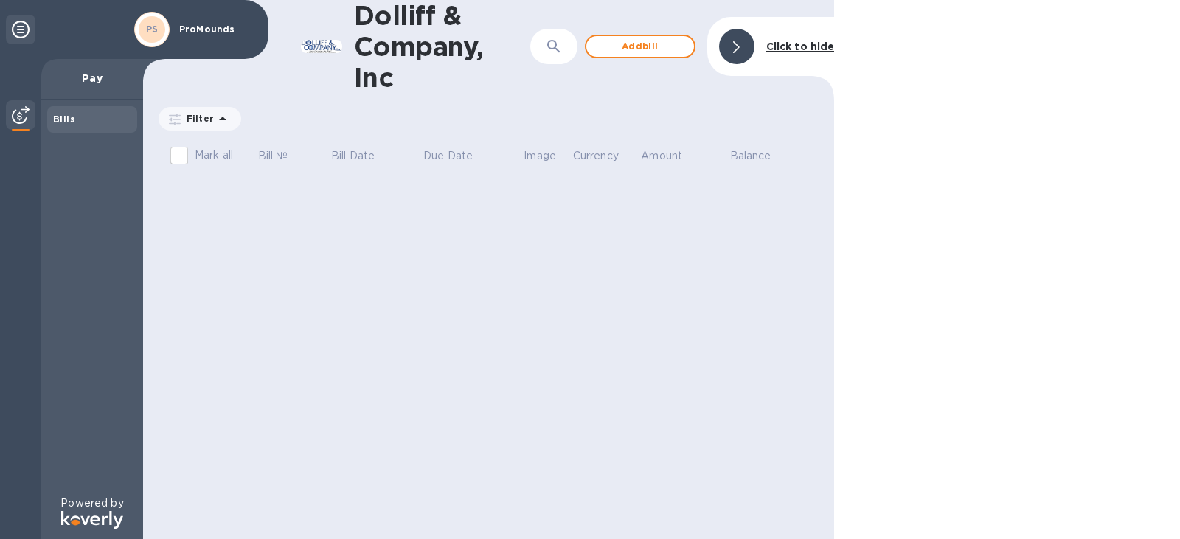
click at [268, 194] on div "Dolliff & Company, Inc ​ Add [PERSON_NAME] to hide Filter Amount Mark all Bill …" at bounding box center [488, 269] width 691 height 539
drag, startPoint x: 204, startPoint y: 156, endPoint x: 228, endPoint y: 156, distance: 24.3
click at [207, 156] on p "Mark all" at bounding box center [214, 154] width 38 height 15
click at [660, 53] on span "Add bill" at bounding box center [640, 47] width 84 height 18
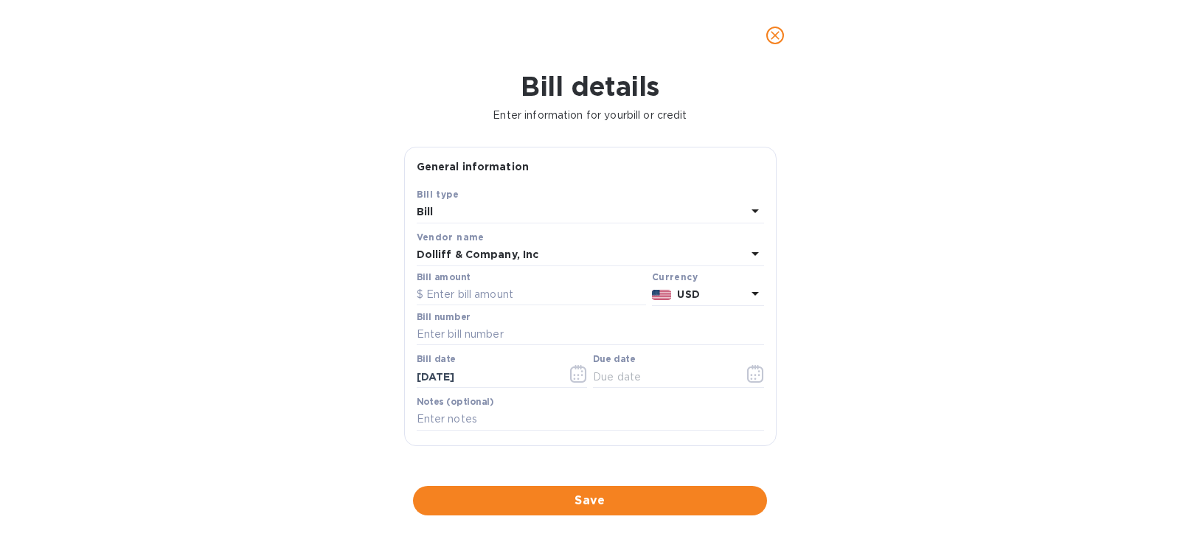
click at [493, 215] on div "Bill" at bounding box center [582, 212] width 330 height 21
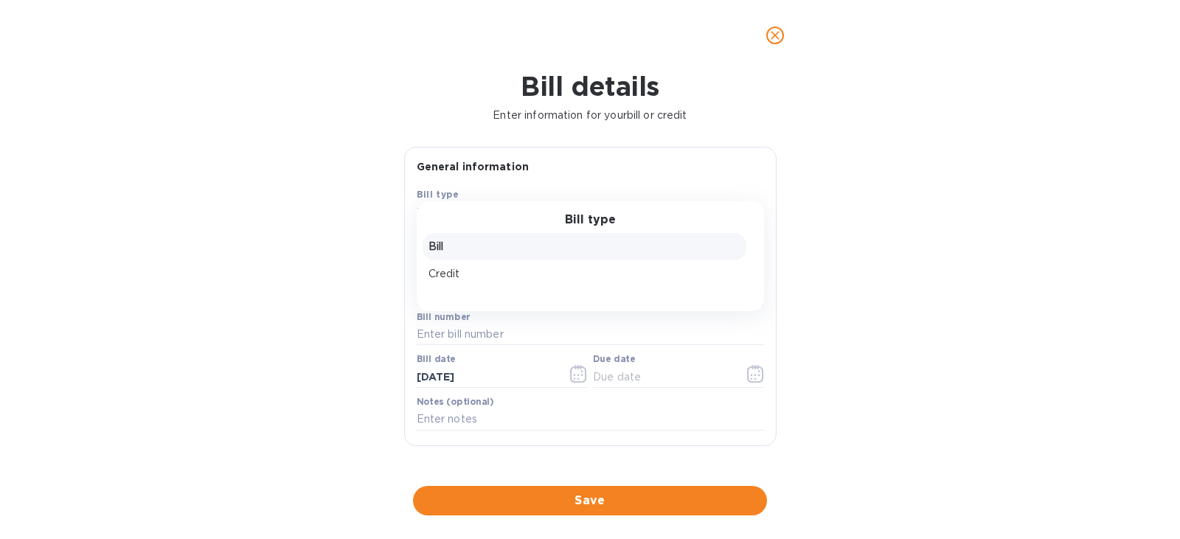
click at [493, 250] on p "Bill" at bounding box center [584, 246] width 312 height 15
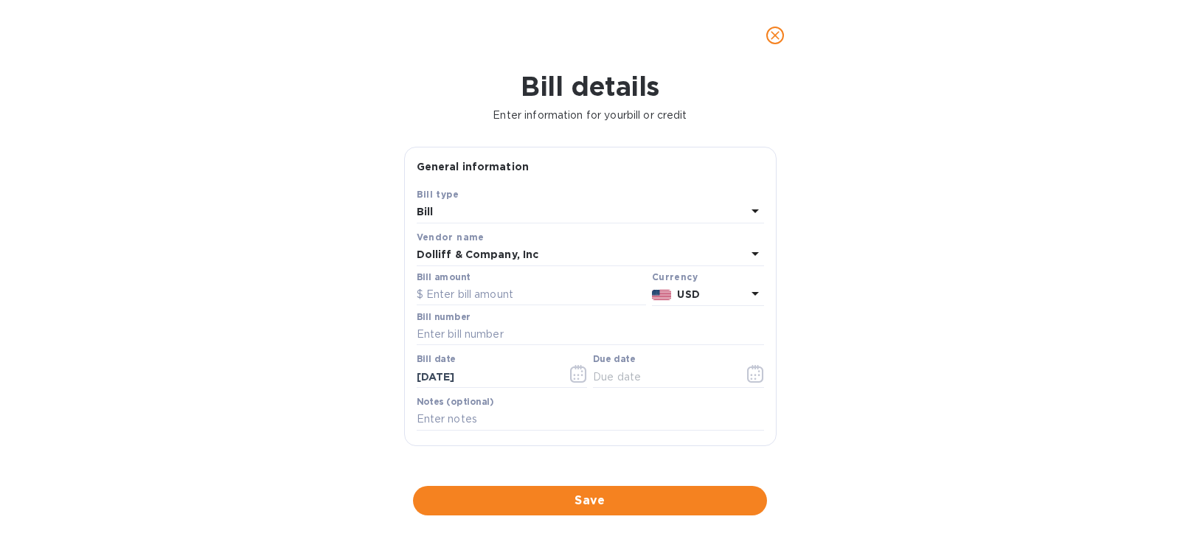
click at [869, 197] on div "Bill details Enter information for your bill or credit General information Save…" at bounding box center [590, 305] width 1180 height 468
click at [507, 291] on input "text" at bounding box center [531, 295] width 229 height 22
type input "8"
type input "12,632.46"
type input "876421"
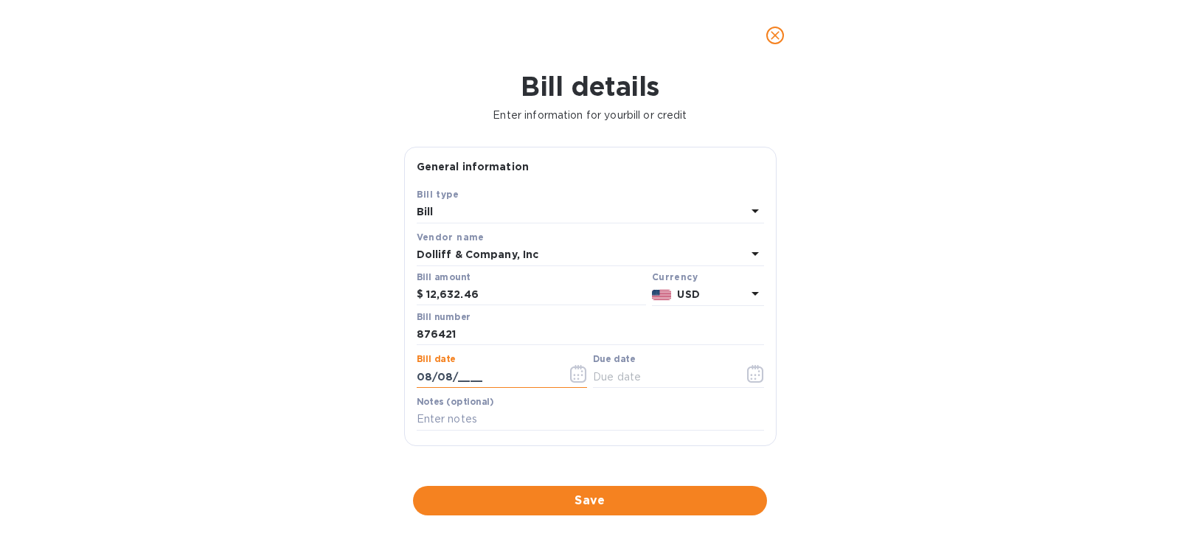
type input "[DATE]"
click at [463, 369] on input "[DATE]" at bounding box center [486, 377] width 139 height 22
click at [572, 367] on icon "button" at bounding box center [578, 374] width 16 height 18
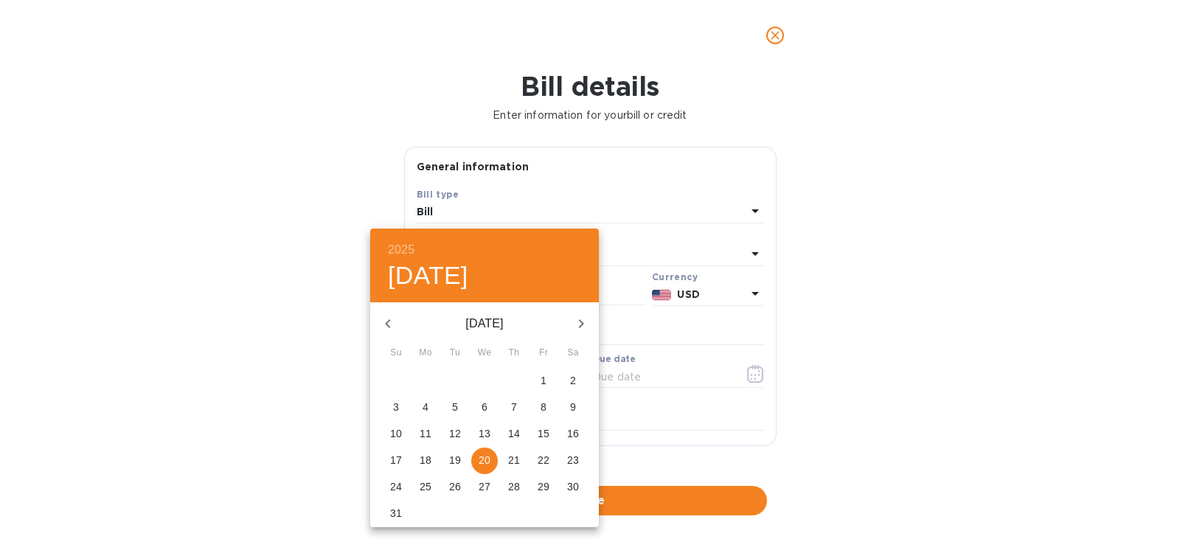
click at [537, 406] on span "8" at bounding box center [543, 407] width 27 height 15
type input "[DATE]"
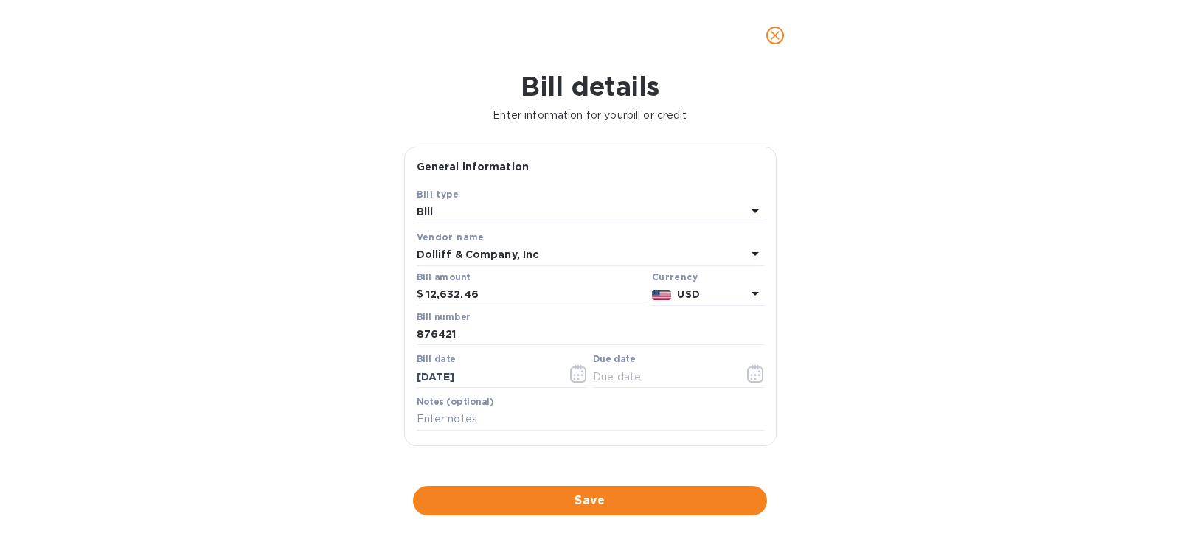
click at [827, 376] on div "Bill details Enter information for your bill or credit General information Save…" at bounding box center [590, 305] width 1180 height 468
click at [560, 415] on input "text" at bounding box center [590, 420] width 347 height 22
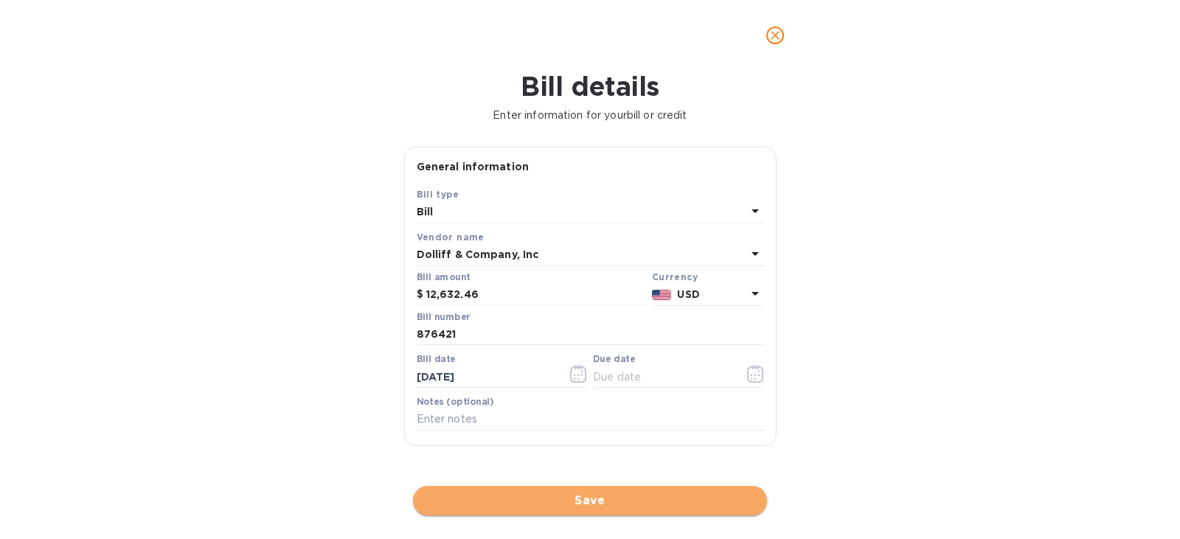
click at [582, 503] on span "Save" at bounding box center [590, 501] width 330 height 18
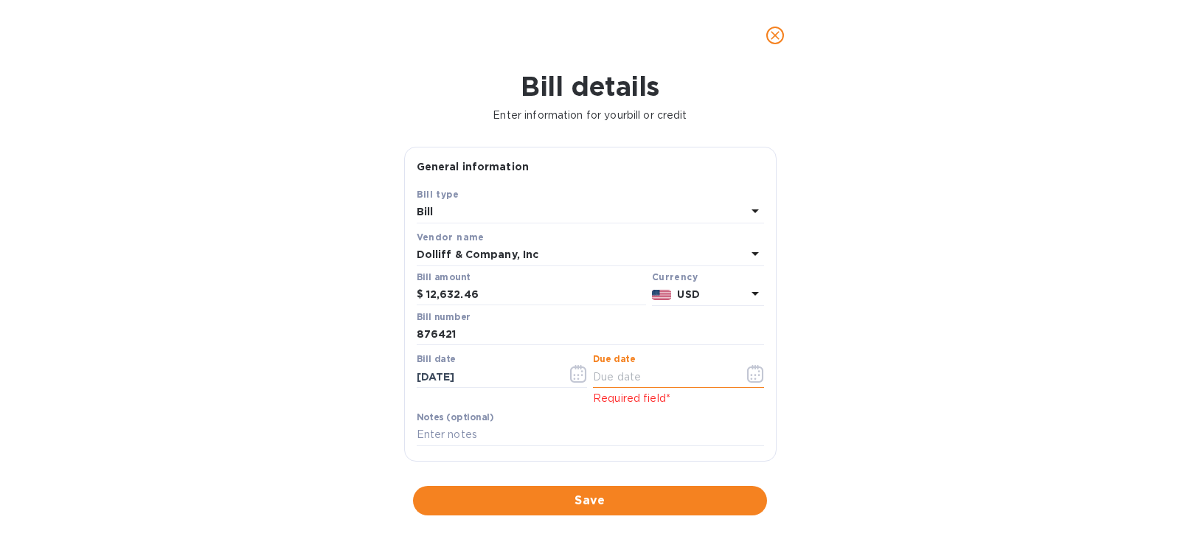
click at [611, 375] on input "text" at bounding box center [662, 377] width 139 height 22
click at [310, 325] on div "Bill details Enter information for your bill or credit General information Save…" at bounding box center [590, 305] width 1180 height 468
click at [981, 256] on div "Bill details Enter information for your bill or credit General information Save…" at bounding box center [590, 305] width 1180 height 468
click at [372, 313] on div "Bill details Enter information for your bill or credit General information Save…" at bounding box center [590, 305] width 1180 height 468
click at [943, 237] on div "Bill details Enter information for your bill or credit General information Save…" at bounding box center [590, 305] width 1180 height 468
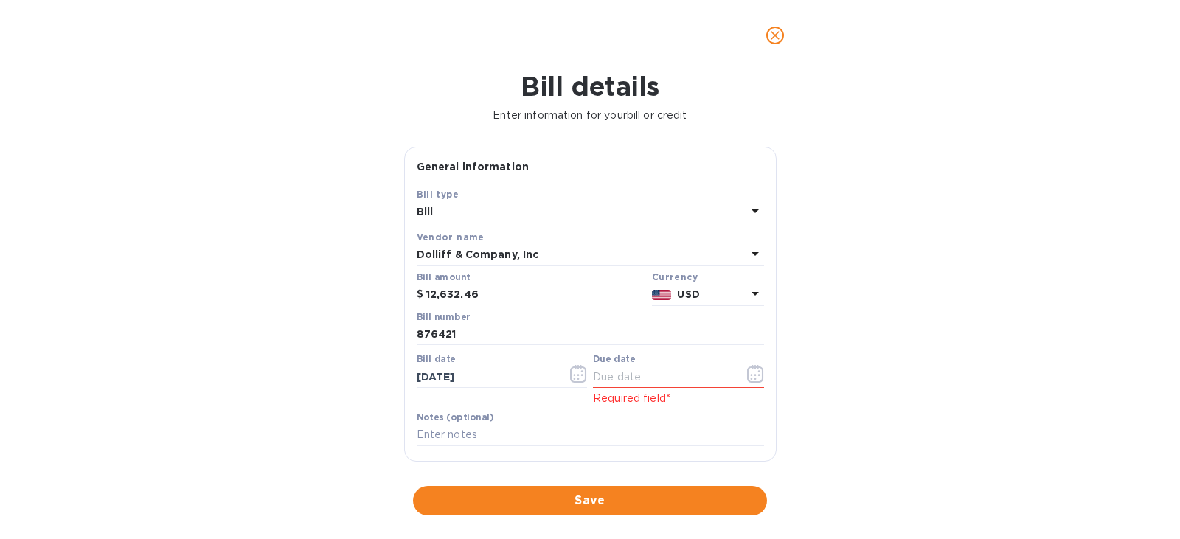
click at [864, 334] on div "Bill details Enter information for your bill or credit General information Save…" at bounding box center [590, 305] width 1180 height 468
click at [892, 334] on div "Bill details Enter information for your bill or credit General information Save…" at bounding box center [590, 305] width 1180 height 468
click at [673, 372] on input "text" at bounding box center [662, 377] width 139 height 22
type input "[DATE]"
click at [921, 324] on div "Bill details Enter information for your bill or credit General information Save…" at bounding box center [590, 305] width 1180 height 468
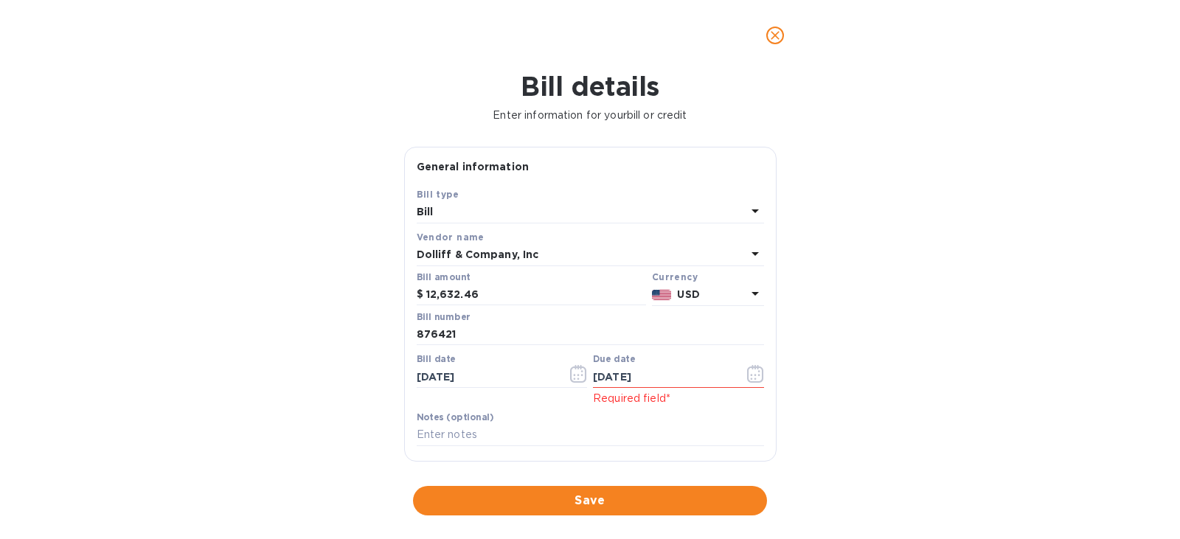
click at [917, 324] on div "Bill details Enter information for your bill or credit General information Save…" at bounding box center [590, 305] width 1180 height 468
click at [751, 369] on icon "button" at bounding box center [755, 374] width 16 height 18
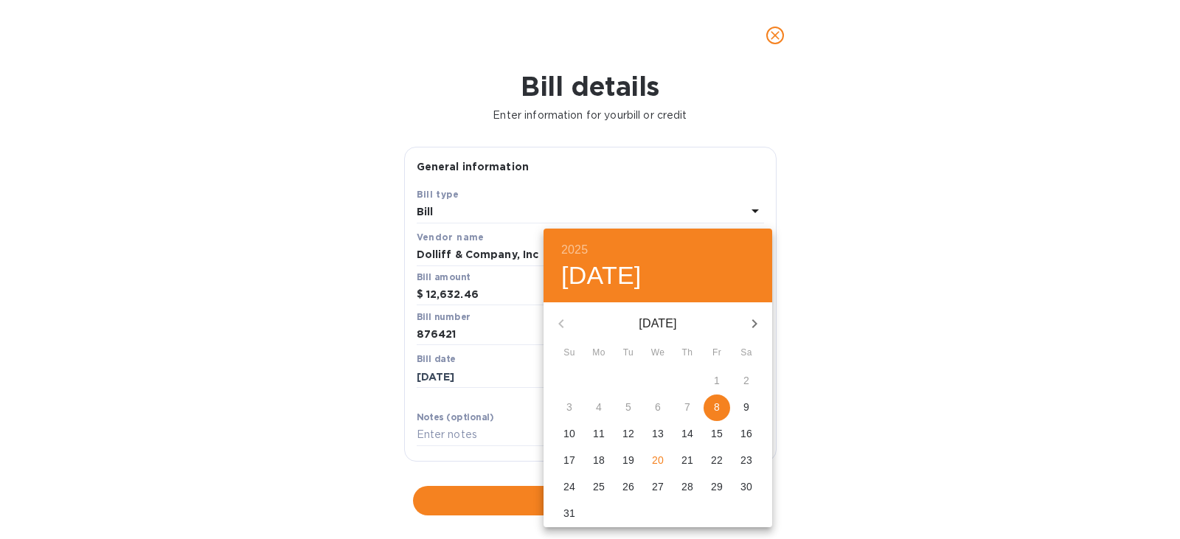
click at [727, 399] on button "8" at bounding box center [717, 408] width 27 height 27
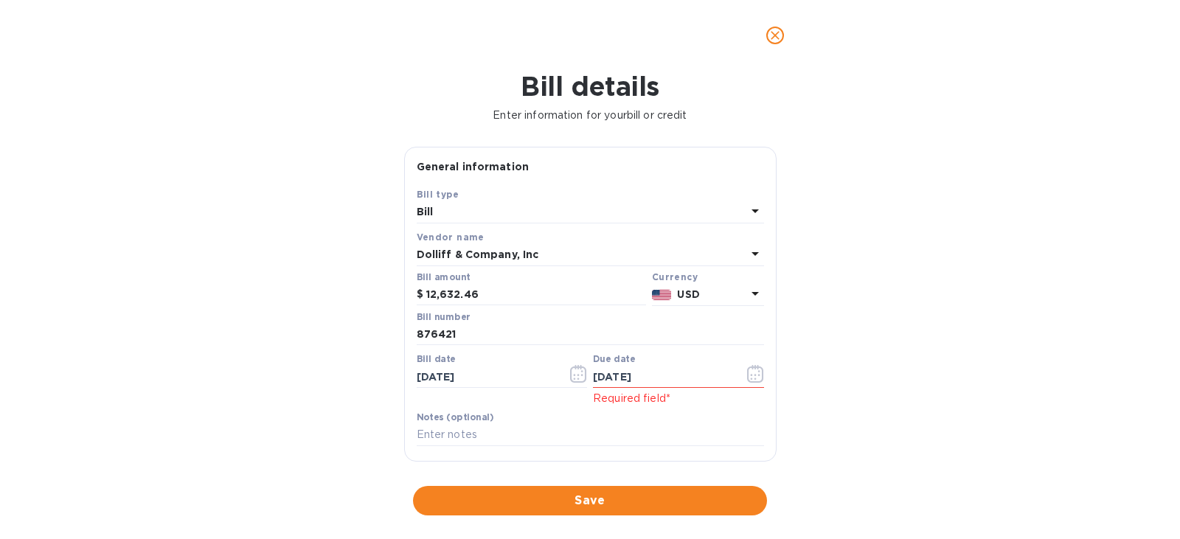
click at [855, 381] on div "Bill details Enter information for your bill or credit General information Save…" at bounding box center [590, 305] width 1180 height 468
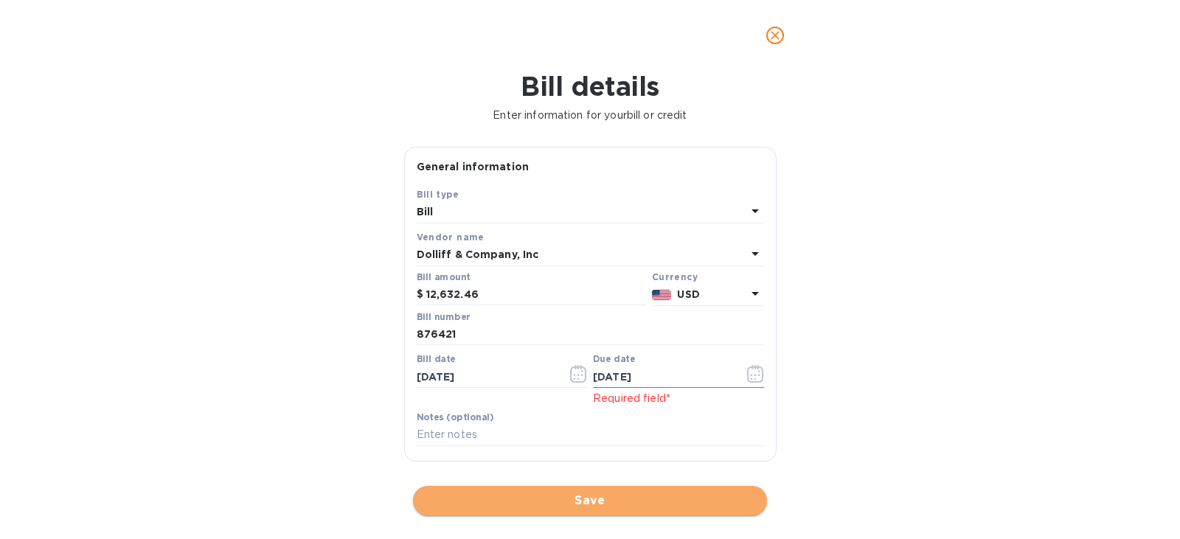
click at [571, 497] on span "Save" at bounding box center [590, 501] width 330 height 18
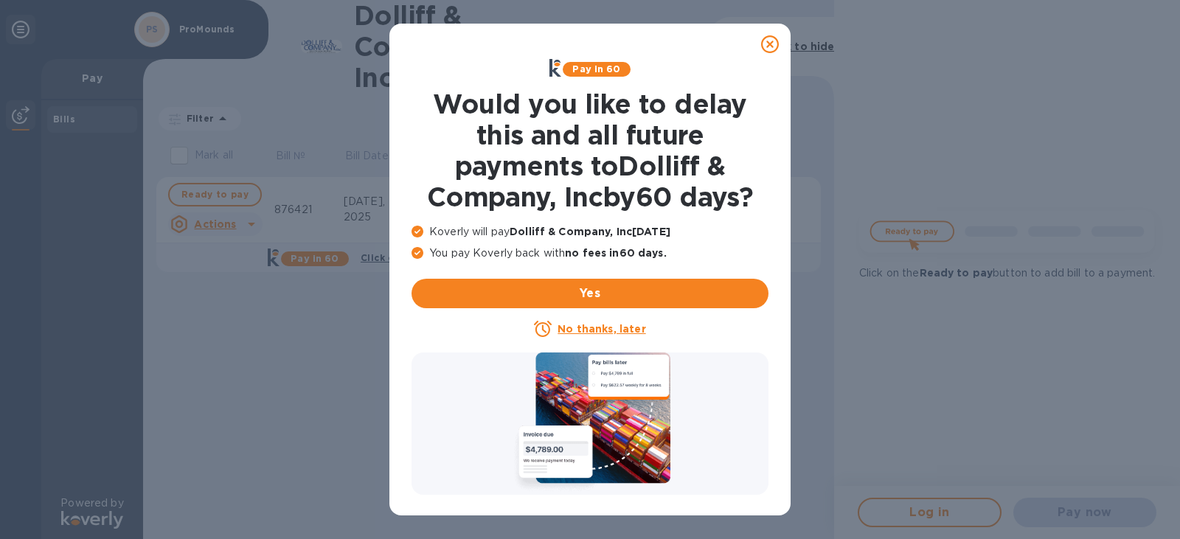
click at [772, 51] on icon at bounding box center [770, 44] width 18 height 18
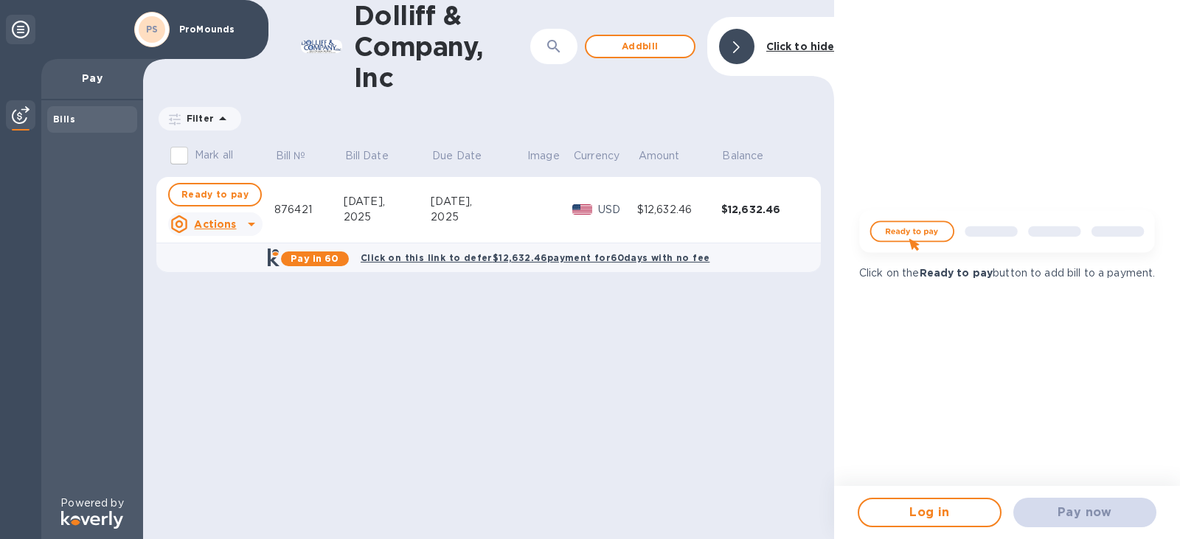
drag, startPoint x: 485, startPoint y: 218, endPoint x: 501, endPoint y: 221, distance: 16.4
click at [501, 221] on div "2025" at bounding box center [478, 216] width 95 height 15
click at [593, 369] on div "Dolliff & Company, Inc ​ Add [PERSON_NAME] to hide Filter Amount Mark all Bill …" at bounding box center [488, 269] width 691 height 539
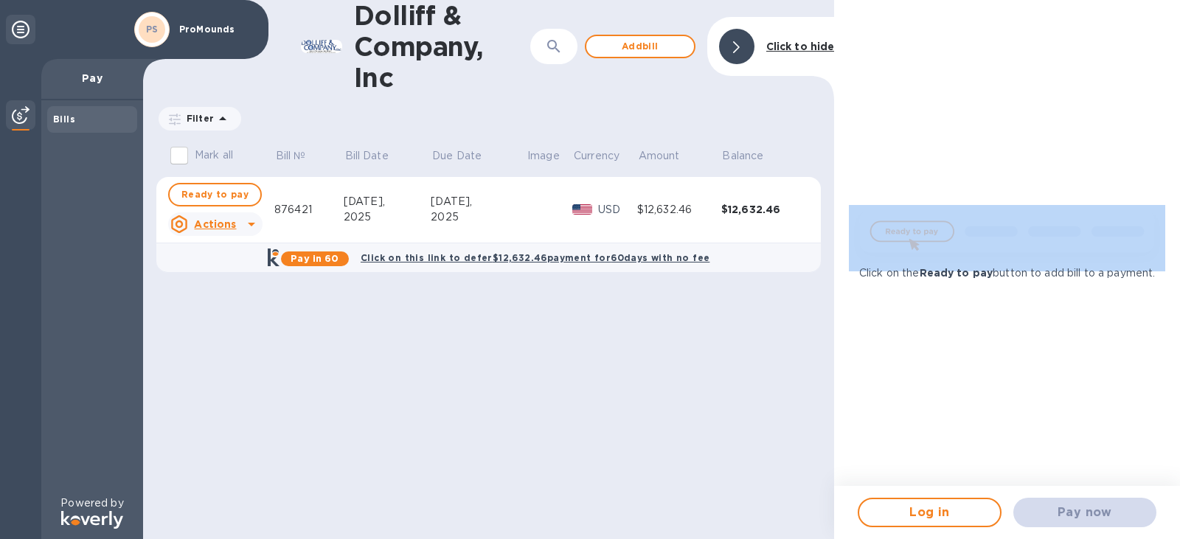
click at [593, 369] on div "Dolliff & Company, Inc ​ Add [PERSON_NAME] to hide Filter Amount Mark all Bill …" at bounding box center [488, 269] width 691 height 539
click at [497, 337] on div "Dolliff & Company, Inc ​ Add [PERSON_NAME] to hide Filter Amount Mark all Bill …" at bounding box center [488, 269] width 691 height 539
click at [664, 424] on div "Dolliff & Company, Inc ​ Add [PERSON_NAME] to hide Filter Amount Mark all Bill …" at bounding box center [488, 269] width 691 height 539
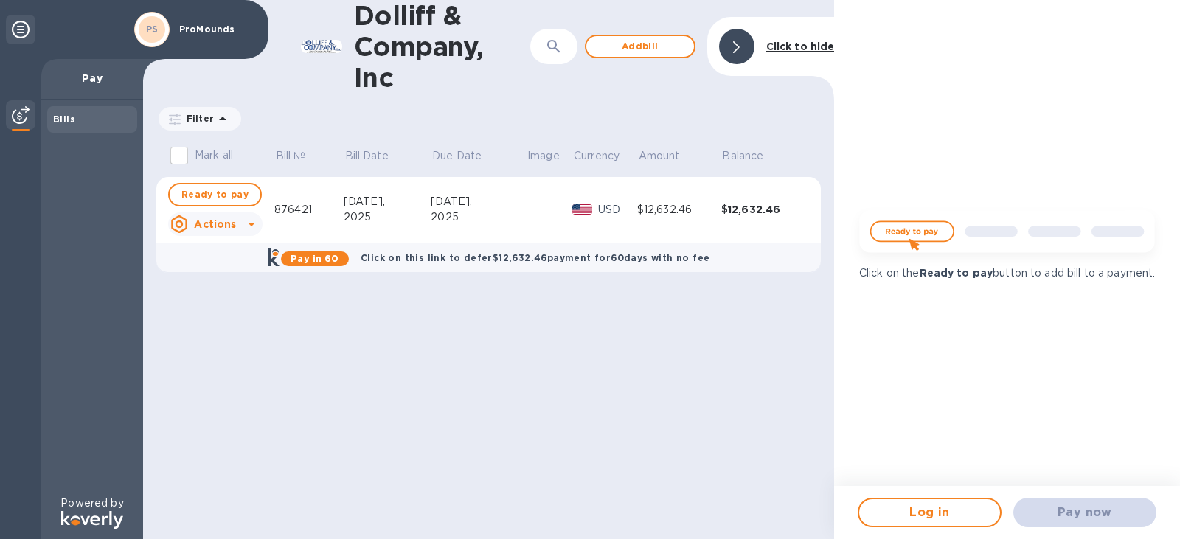
click at [323, 203] on div "876421" at bounding box center [308, 209] width 69 height 15
click at [245, 195] on button "Ready to pay" at bounding box center [215, 195] width 94 height 24
checkbox input "true"
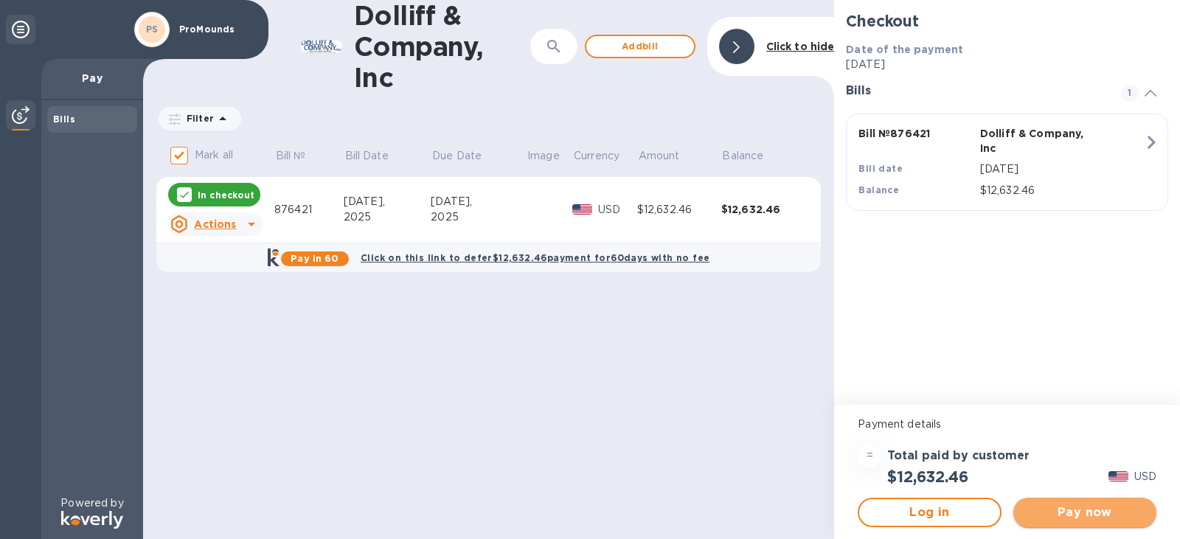
click at [1083, 514] on span "Pay now" at bounding box center [1084, 513] width 119 height 18
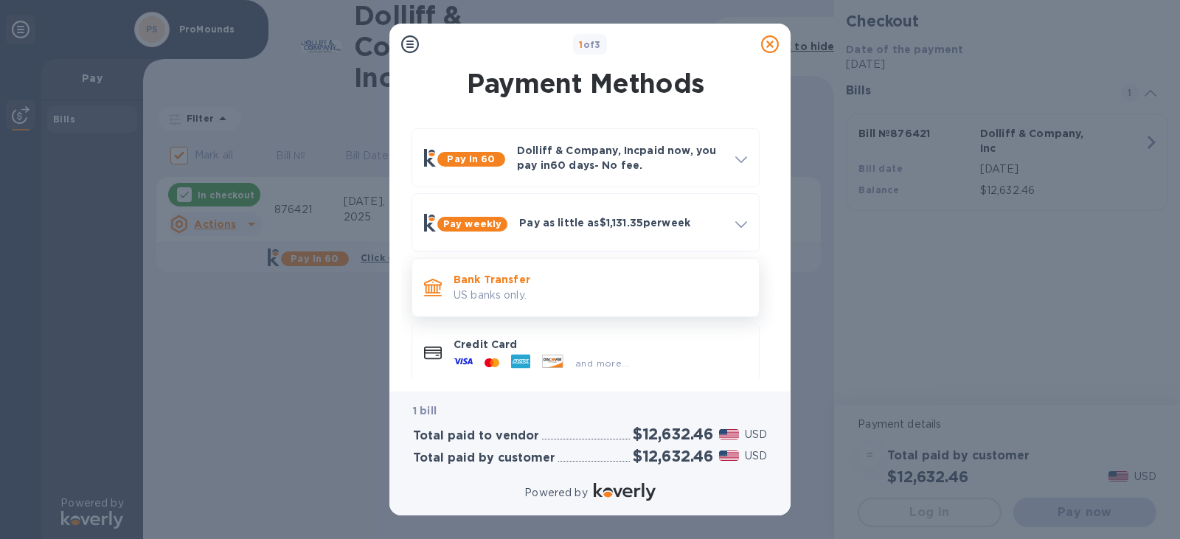
click at [609, 281] on p "Bank Transfer" at bounding box center [601, 279] width 294 height 15
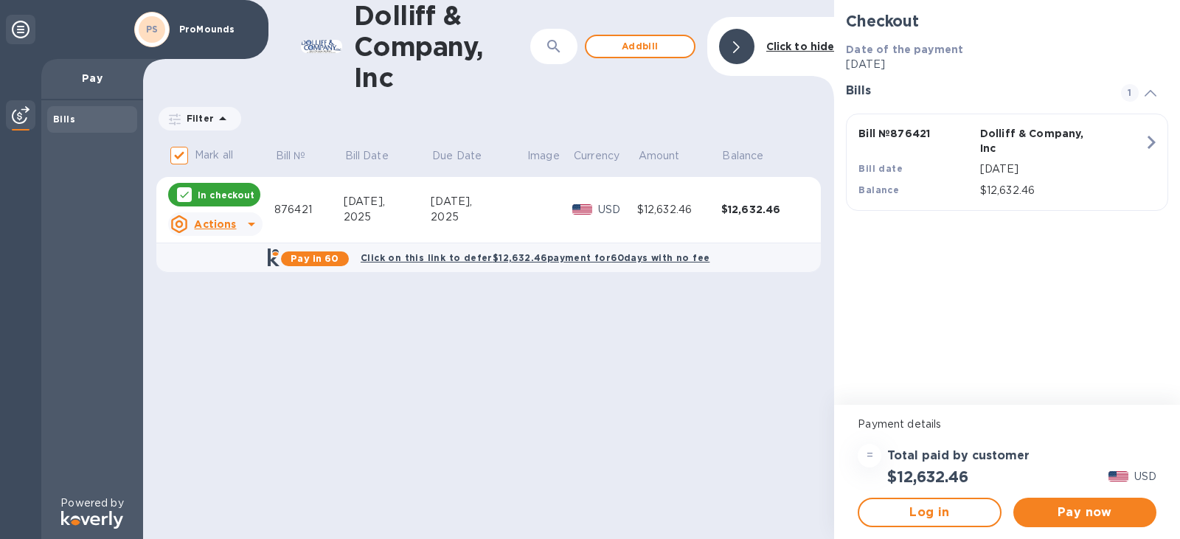
click at [594, 274] on table "Mark all Bill № Bill Date Due Date Image Currency Amount Balance In checkout Ac…" at bounding box center [488, 212] width 664 height 147
click at [1098, 510] on span "Pay now" at bounding box center [1084, 513] width 119 height 18
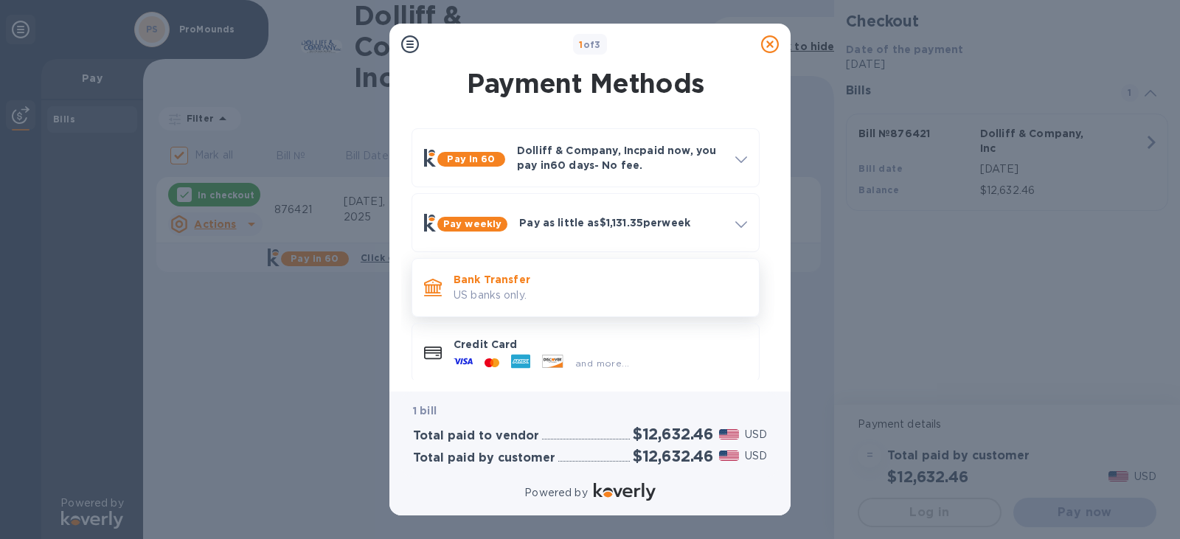
click at [532, 305] on div "Bank Transfer US banks only." at bounding box center [600, 287] width 305 height 42
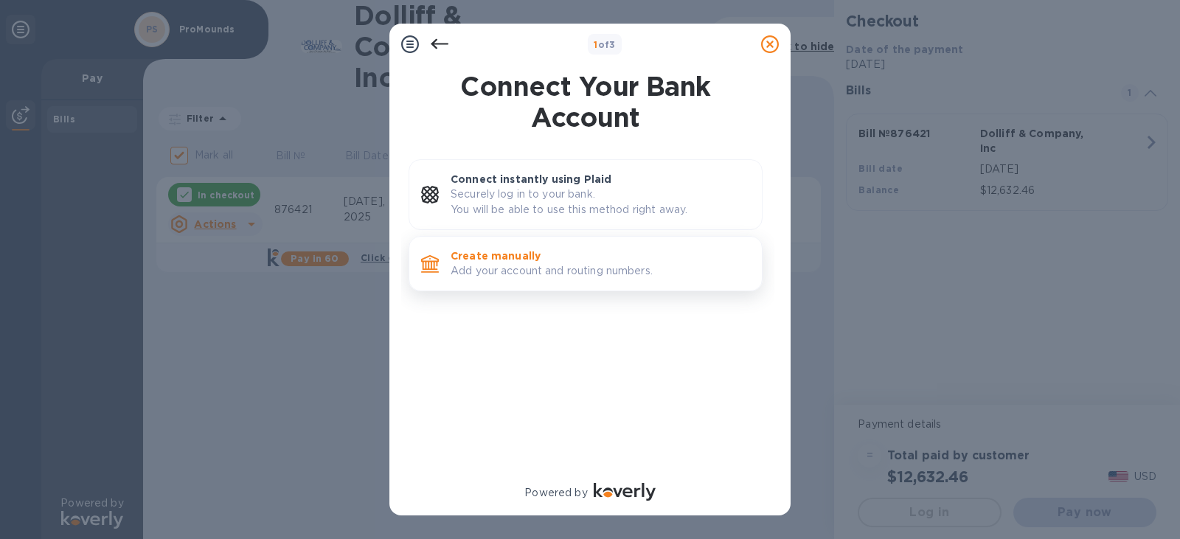
click at [587, 274] on p "Add your account and routing numbers." at bounding box center [600, 270] width 299 height 15
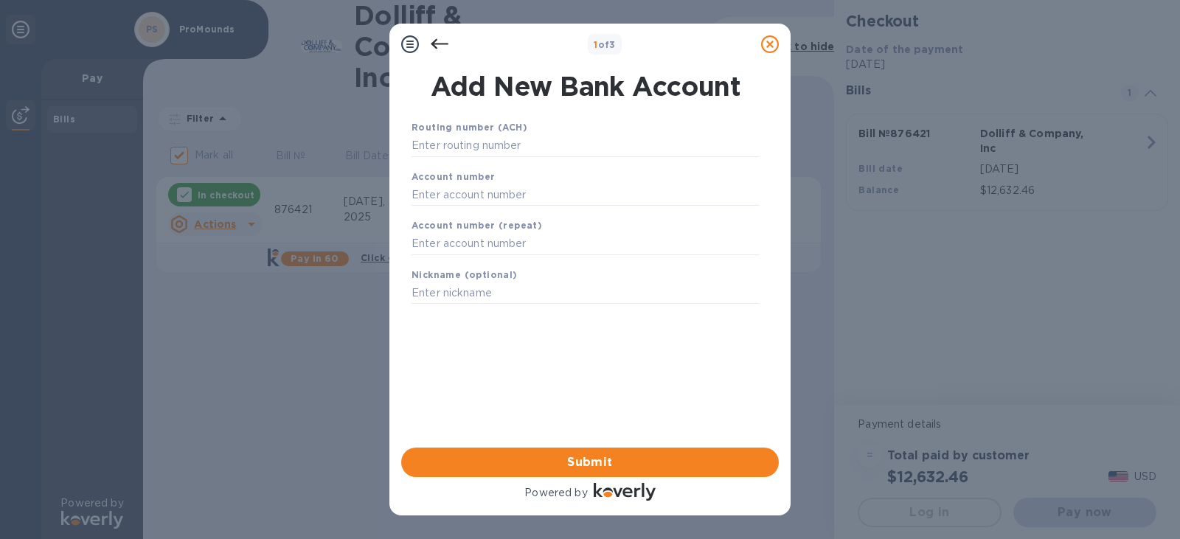
click at [544, 163] on div "Account number" at bounding box center [586, 187] width 360 height 49
click at [545, 144] on input "text" at bounding box center [586, 146] width 348 height 22
click at [498, 151] on input "text" at bounding box center [586, 146] width 348 height 22
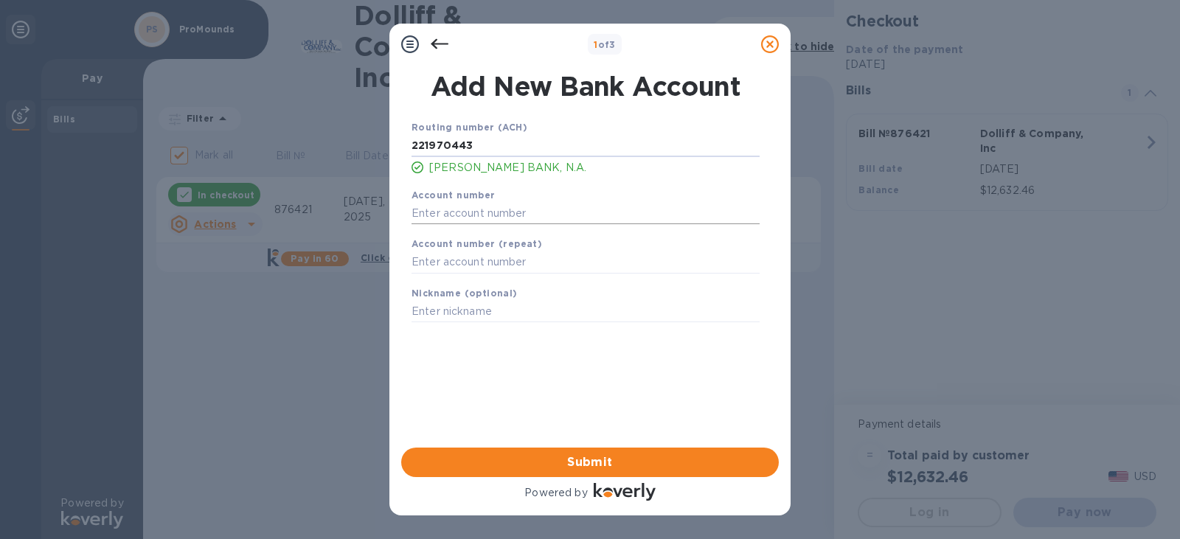
type input "221970443"
click at [476, 219] on input "text" at bounding box center [586, 213] width 348 height 22
type input "42027044"
click at [497, 249] on b "Account number (repeat)" at bounding box center [477, 243] width 131 height 11
click at [486, 256] on input "text" at bounding box center [586, 262] width 348 height 22
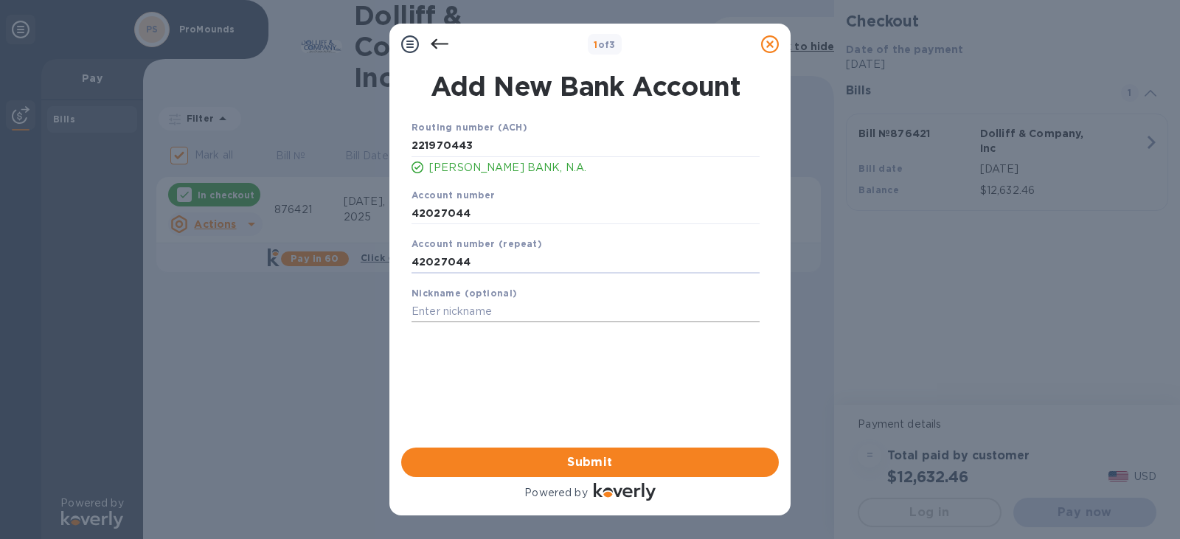
type input "42027044"
click at [465, 310] on input "text" at bounding box center [586, 312] width 348 height 22
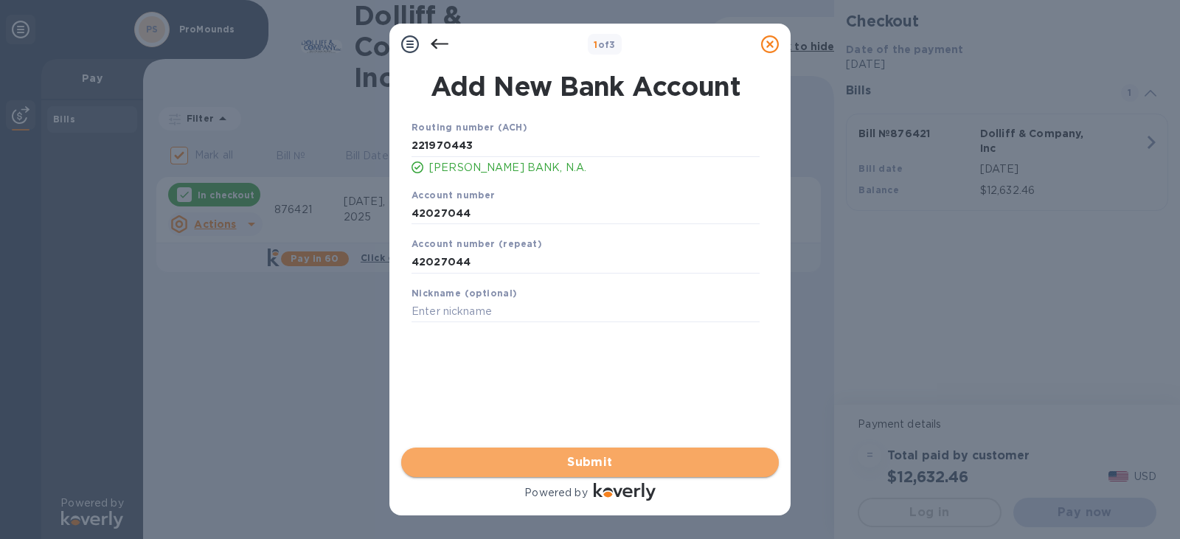
click at [602, 465] on span "Submit" at bounding box center [590, 463] width 354 height 18
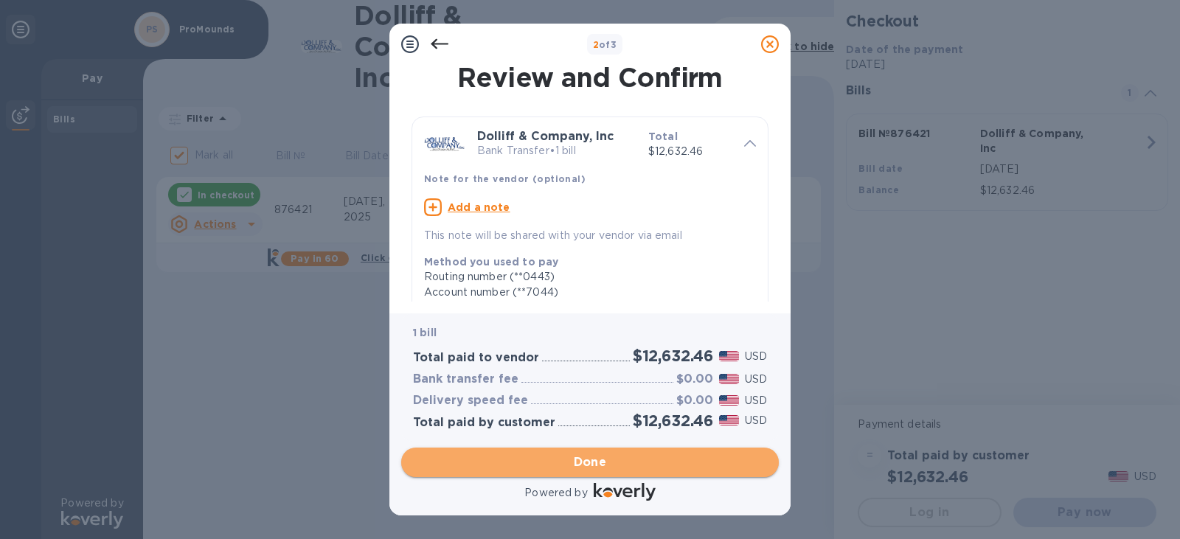
click at [656, 457] on span "Done" at bounding box center [590, 463] width 354 height 18
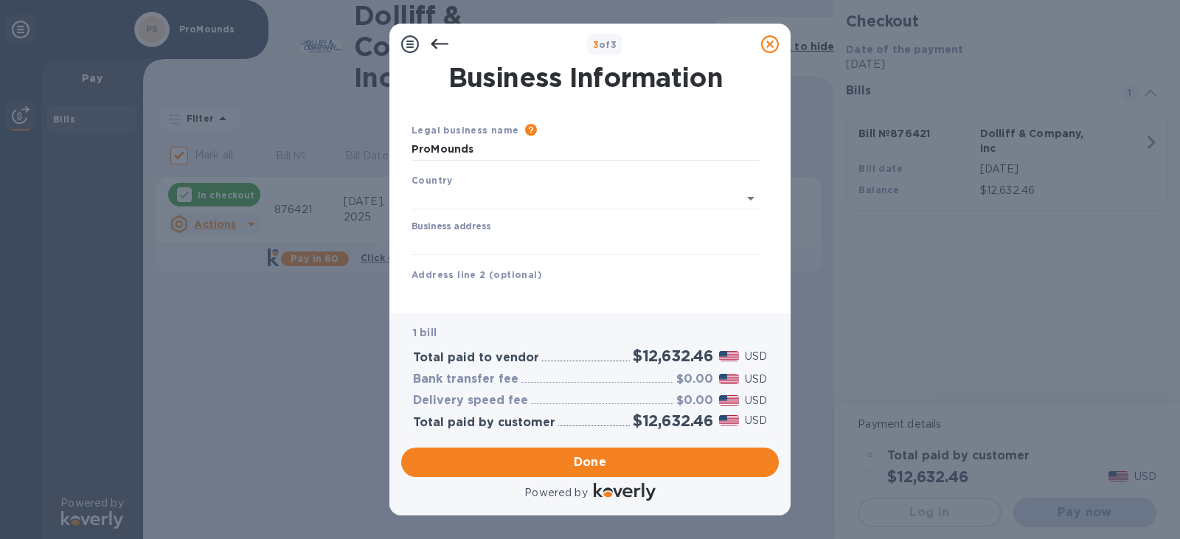
type input "[GEOGRAPHIC_DATA]"
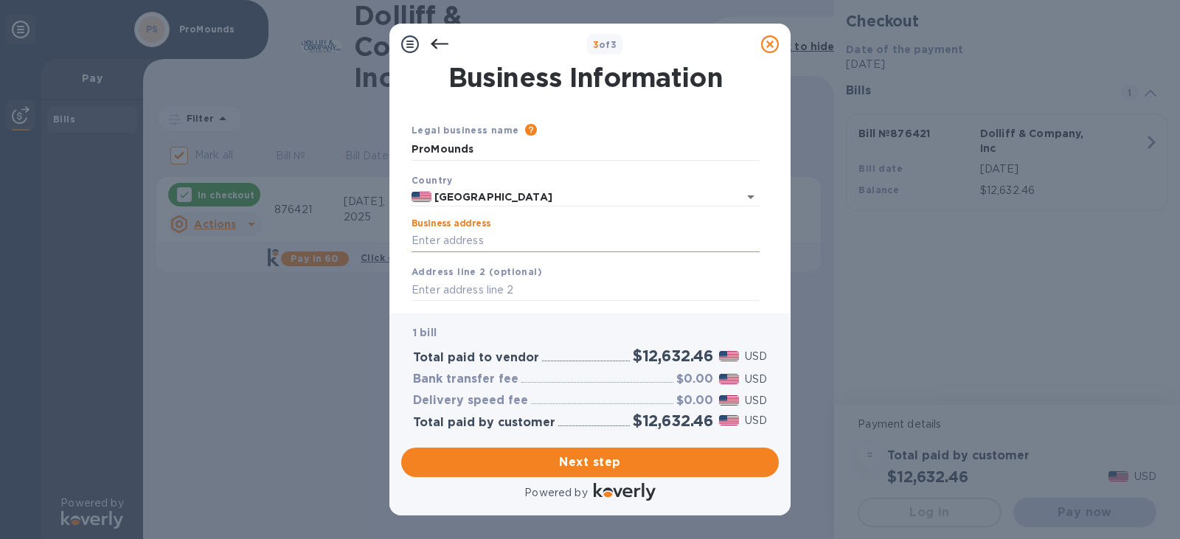
click at [556, 250] on input "Business address" at bounding box center [586, 241] width 348 height 22
drag, startPoint x: 495, startPoint y: 153, endPoint x: 144, endPoint y: 178, distance: 352.0
click at [144, 178] on div "3 of 3 Business Information Legal business name Please provide the legal name t…" at bounding box center [590, 269] width 1180 height 539
type input "On Deck Sports"
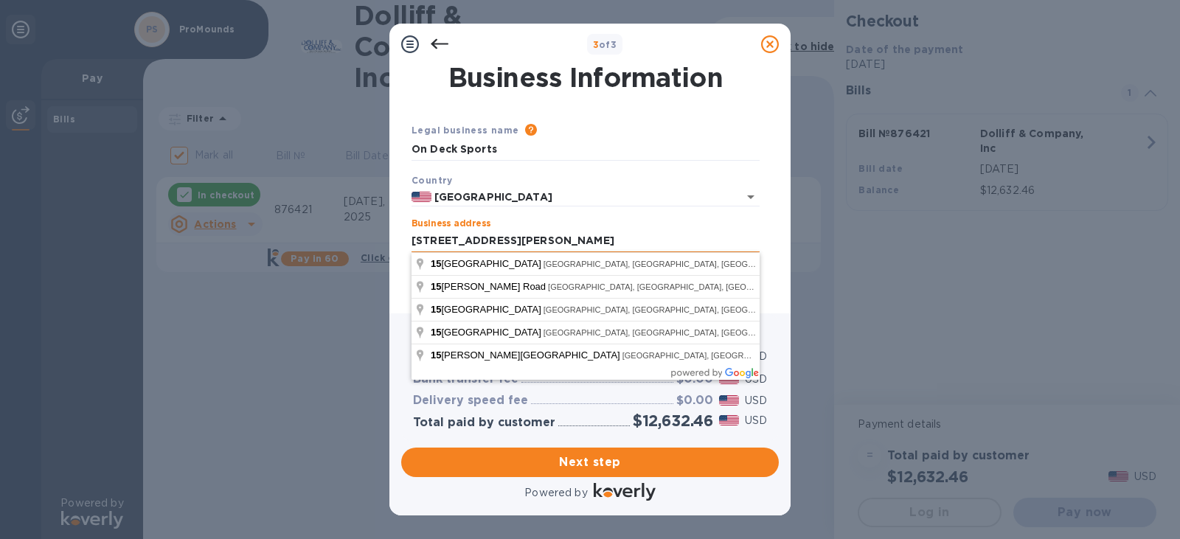
click at [555, 246] on input "[STREET_ADDRESS][PERSON_NAME]" at bounding box center [586, 241] width 348 height 22
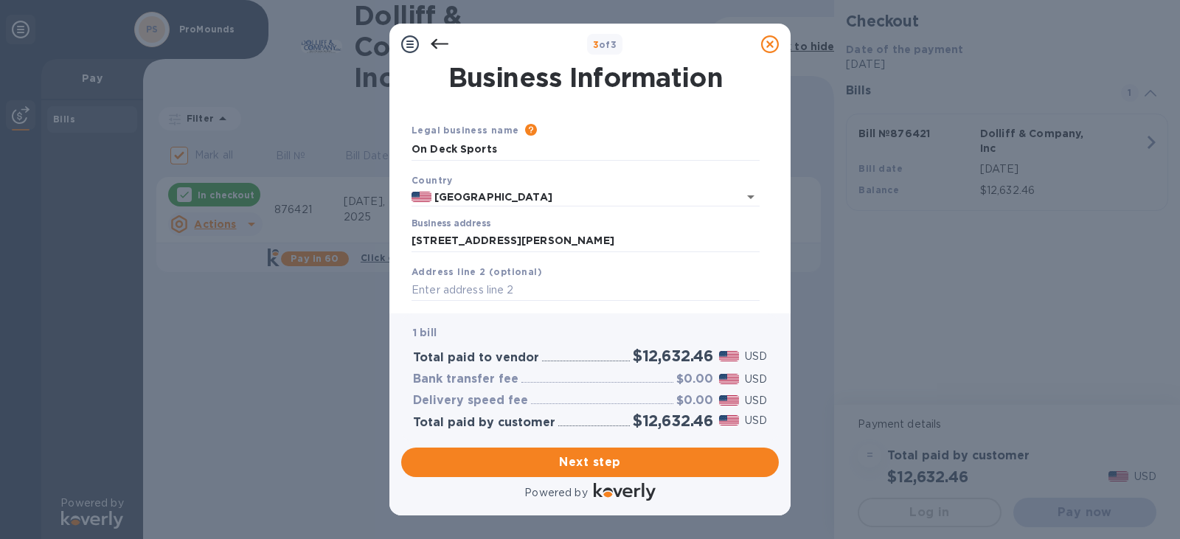
type input "[STREET_ADDRESS][PERSON_NAME]"
type input "[PERSON_NAME]"
type input "MA"
type input "02368"
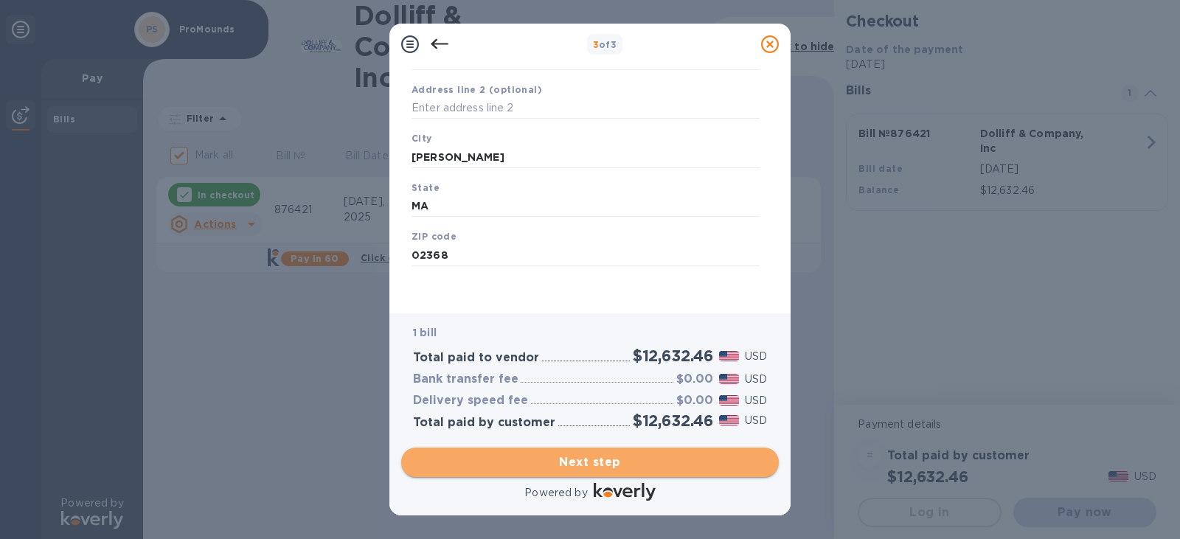
click at [575, 454] on span "Next step" at bounding box center [590, 463] width 354 height 18
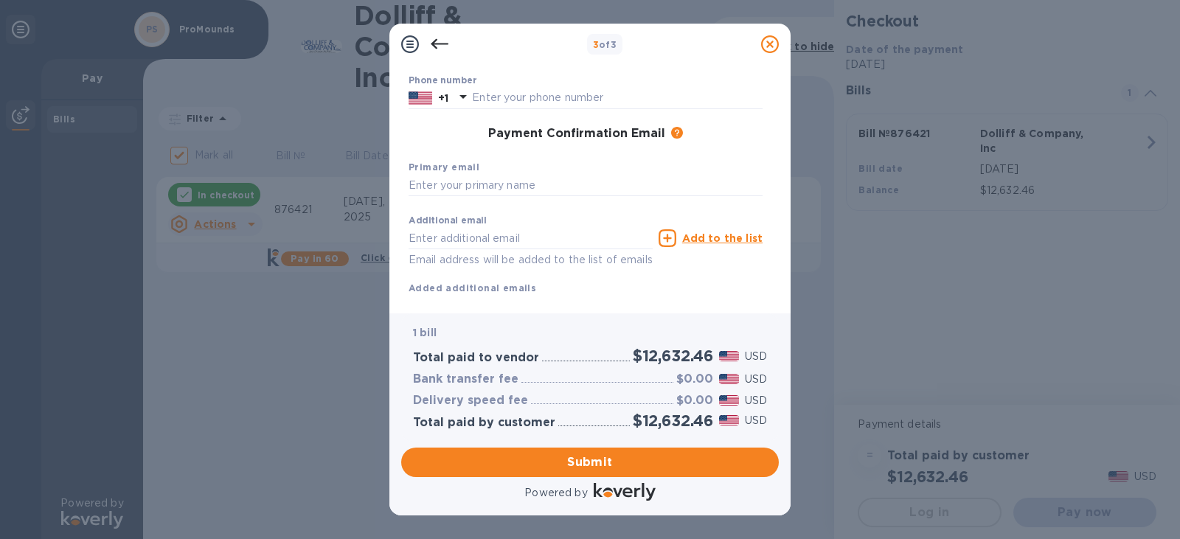
click at [497, 172] on div "Primary email" at bounding box center [586, 177] width 366 height 49
click at [496, 182] on input "text" at bounding box center [586, 186] width 354 height 22
type input "O"
type input "[EMAIL_ADDRESS][DOMAIN_NAME]"
click at [496, 182] on input "[EMAIL_ADDRESS][DOMAIN_NAME]" at bounding box center [586, 186] width 354 height 22
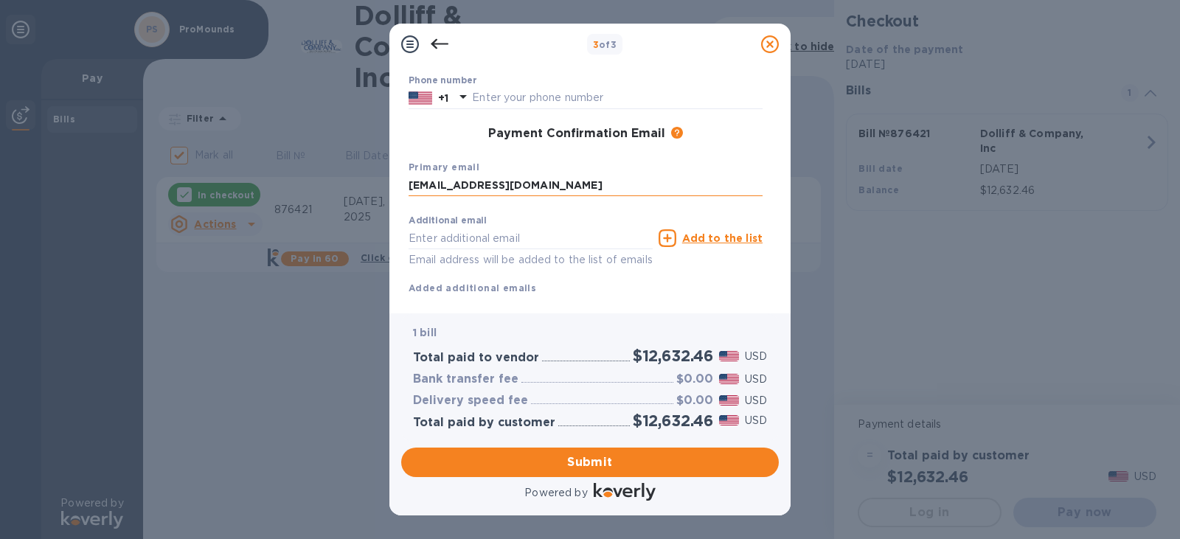
click at [496, 182] on input "[EMAIL_ADDRESS][DOMAIN_NAME]" at bounding box center [586, 186] width 354 height 22
click at [489, 224] on div "Additional email Email address will be added to the list of emails" at bounding box center [531, 241] width 244 height 53
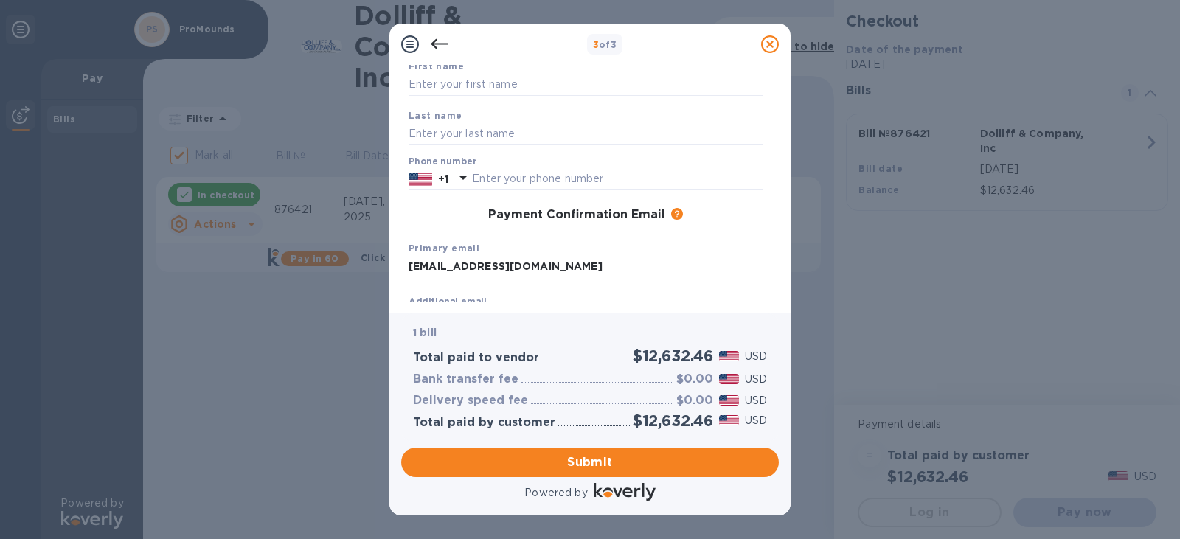
scroll to position [0, 0]
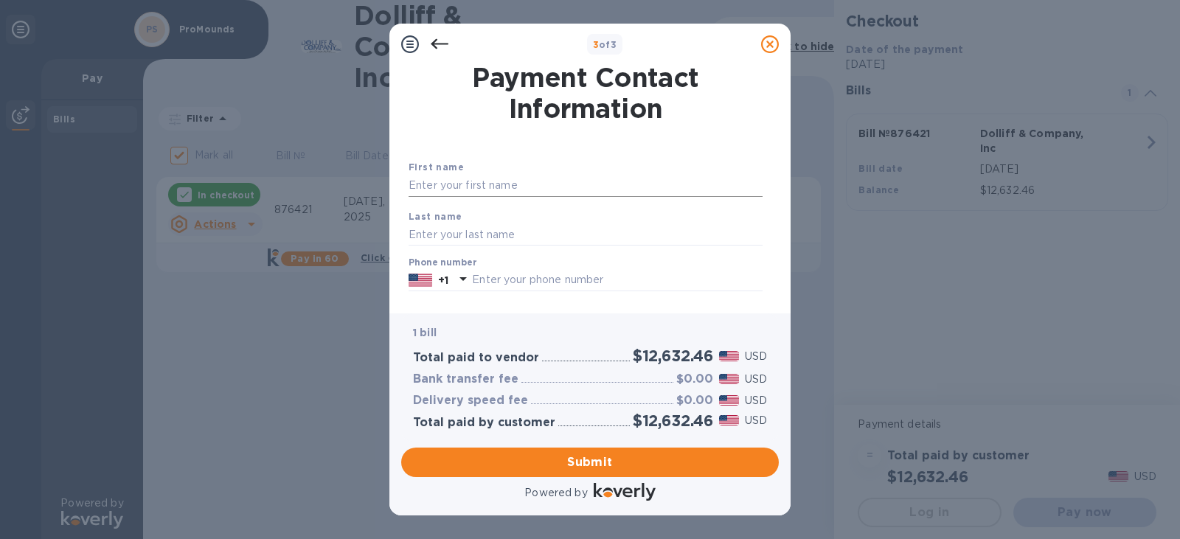
click at [518, 188] on input "text" at bounding box center [586, 186] width 354 height 22
type input "[PERSON_NAME]"
type input "5085806171"
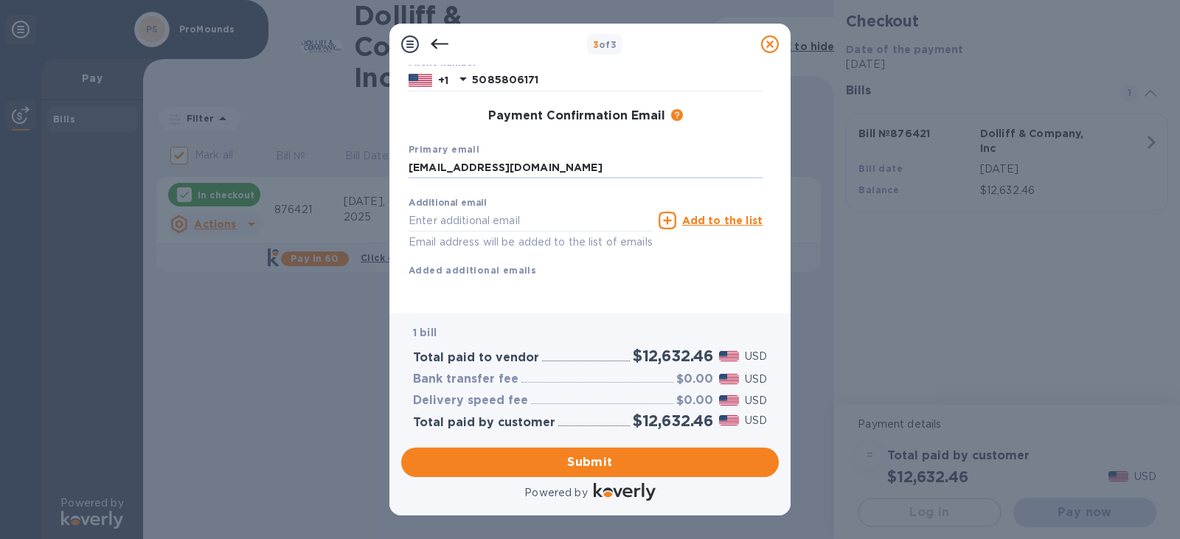
scroll to position [217, 0]
click at [569, 456] on span "Submit" at bounding box center [590, 463] width 354 height 18
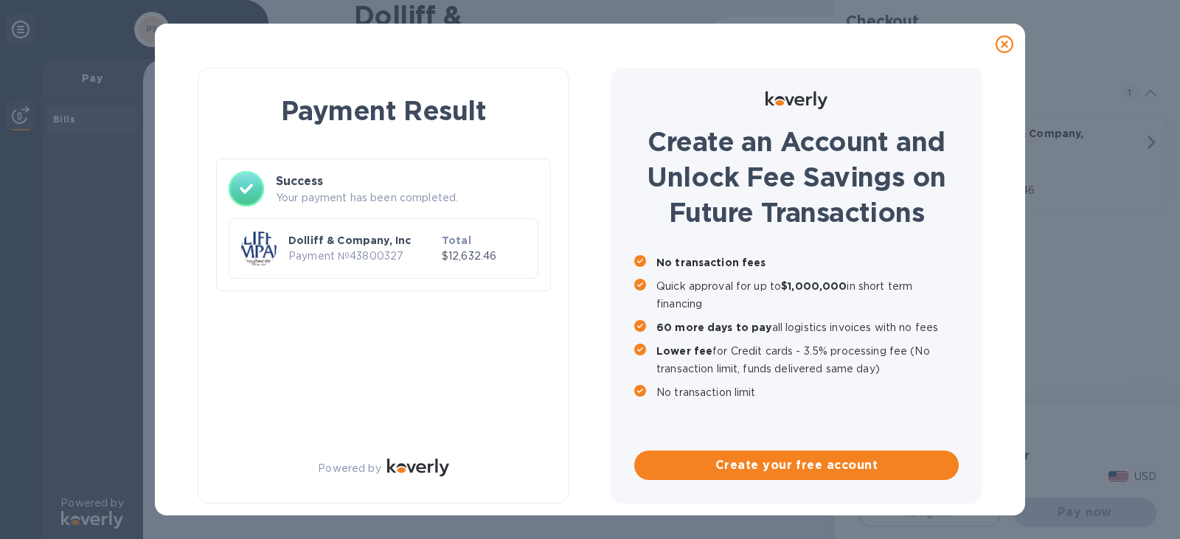
checkbox input "false"
